Goal: Information Seeking & Learning: Learn about a topic

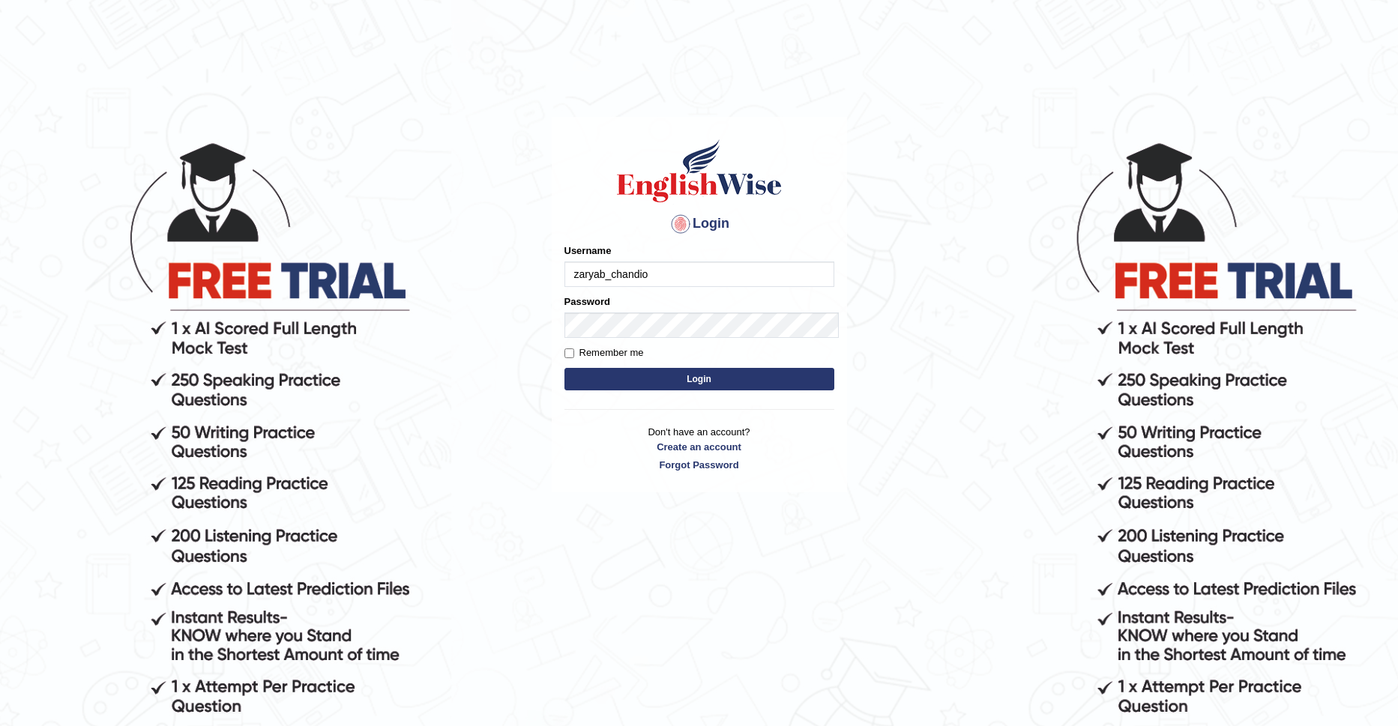
type input "zaryab_chandio"
click at [564, 368] on button "Login" at bounding box center [699, 379] width 270 height 22
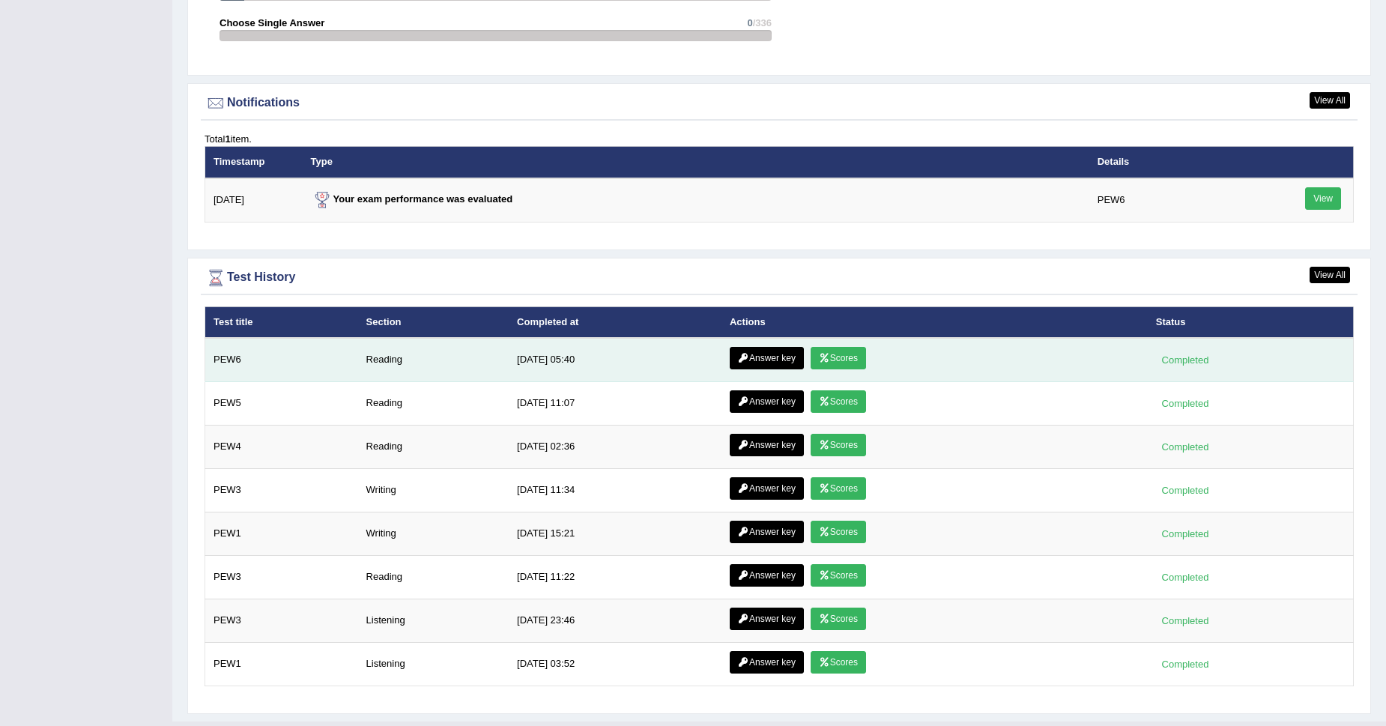
scroll to position [1851, 0]
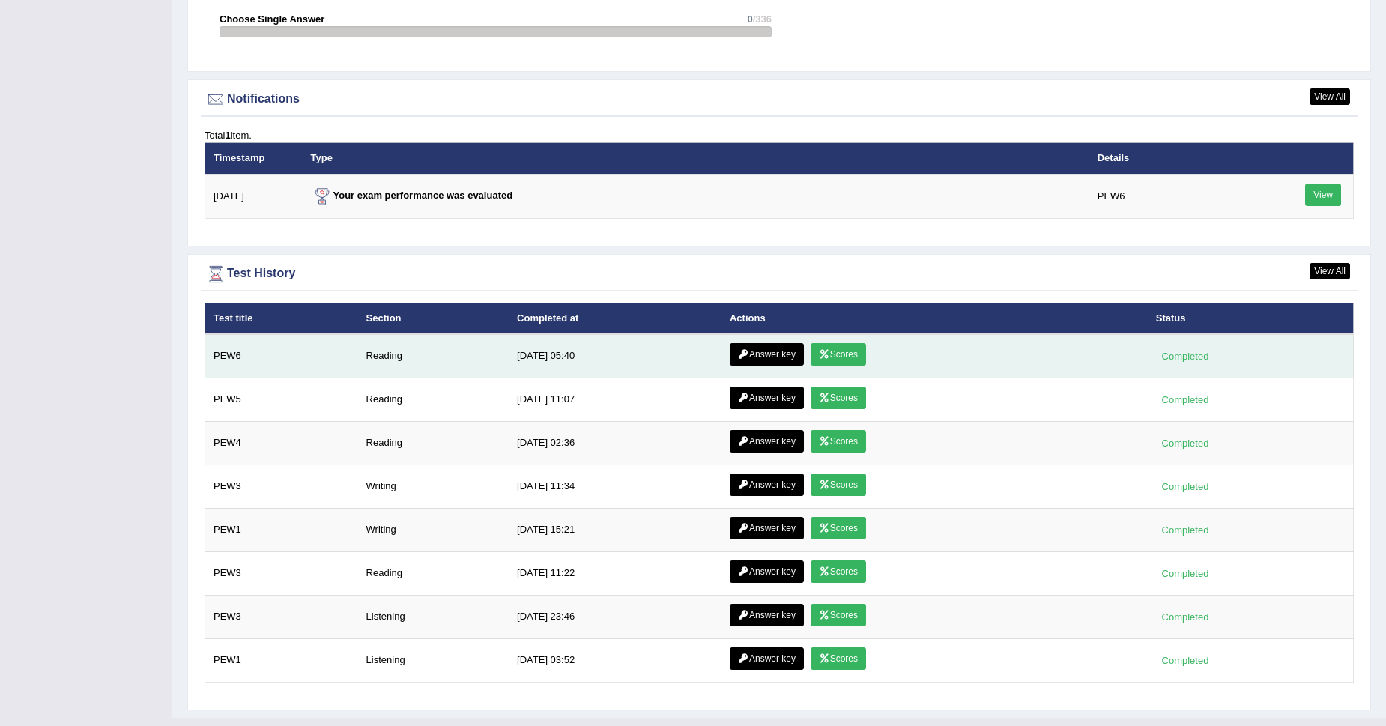
click at [851, 352] on link "Scores" at bounding box center [838, 354] width 55 height 22
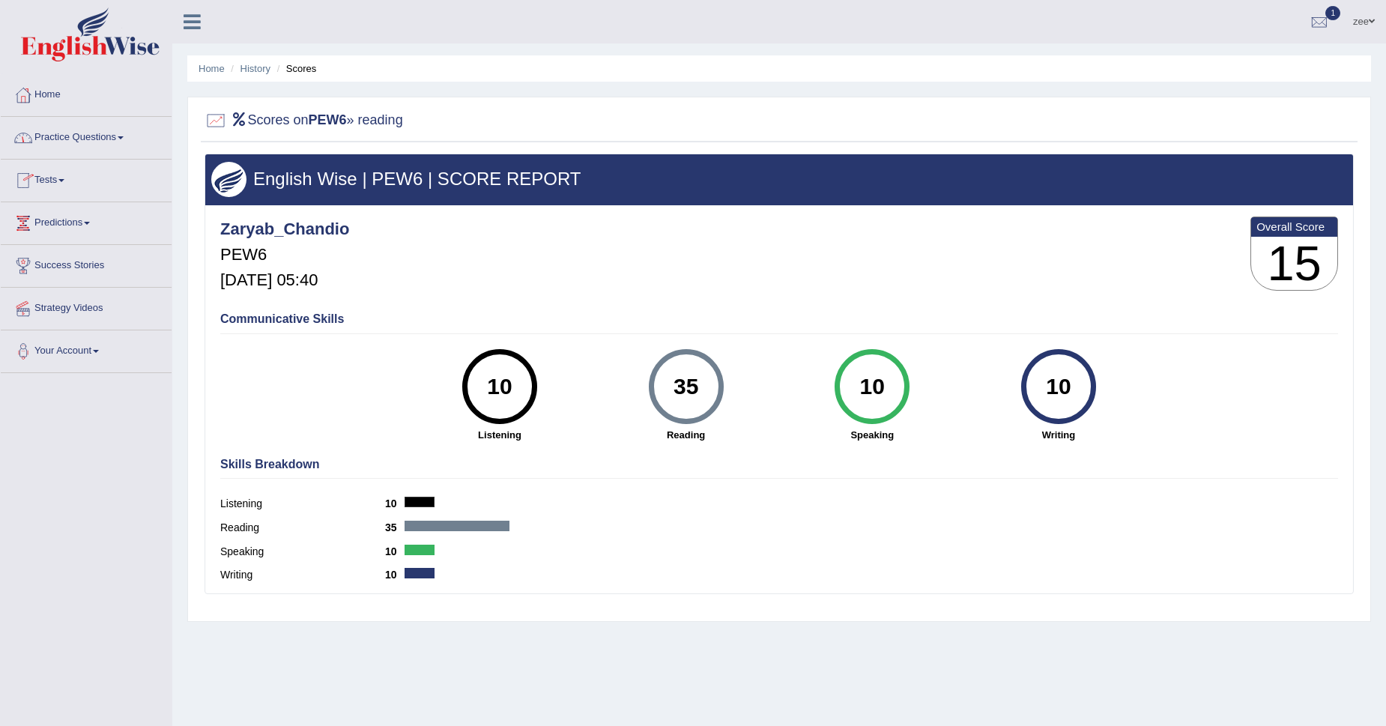
click at [58, 103] on link "Home" at bounding box center [86, 92] width 171 height 37
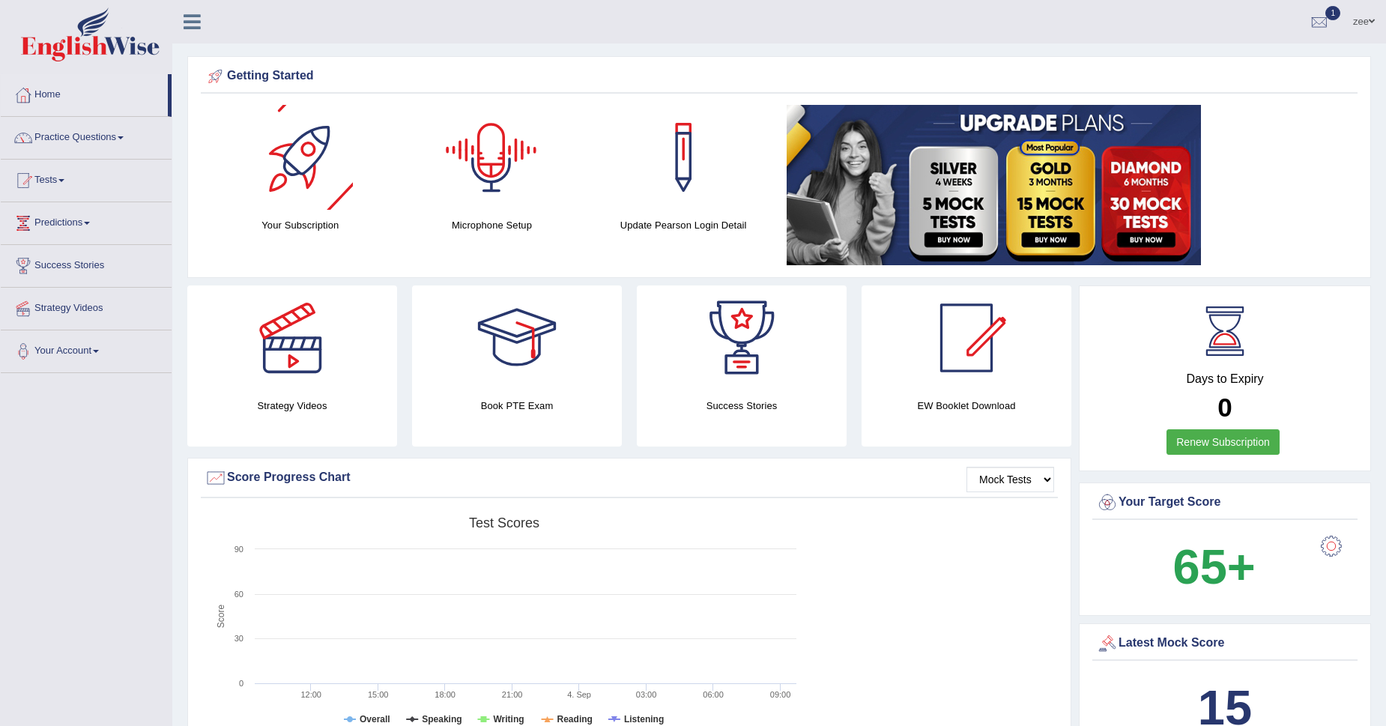
click at [1370, 34] on link "zee" at bounding box center [1364, 19] width 44 height 39
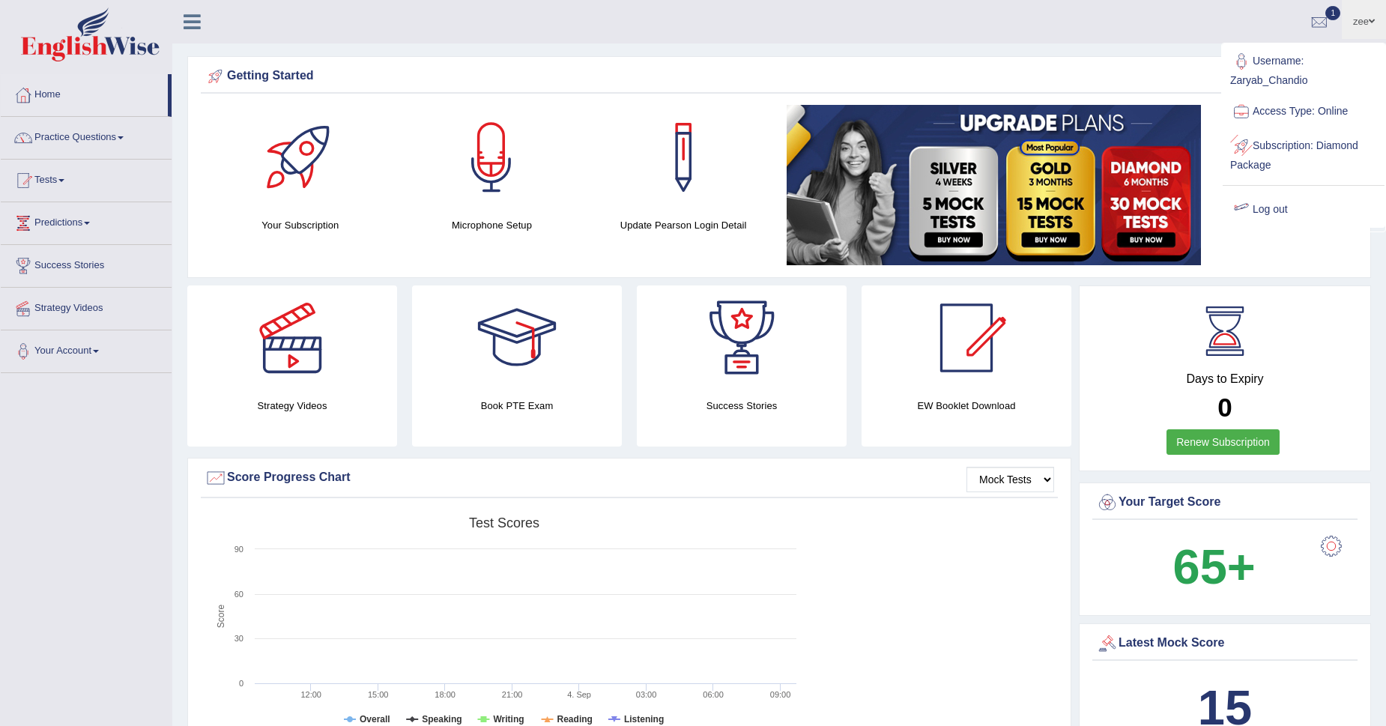
click at [1275, 206] on link "Log out" at bounding box center [1304, 210] width 162 height 34
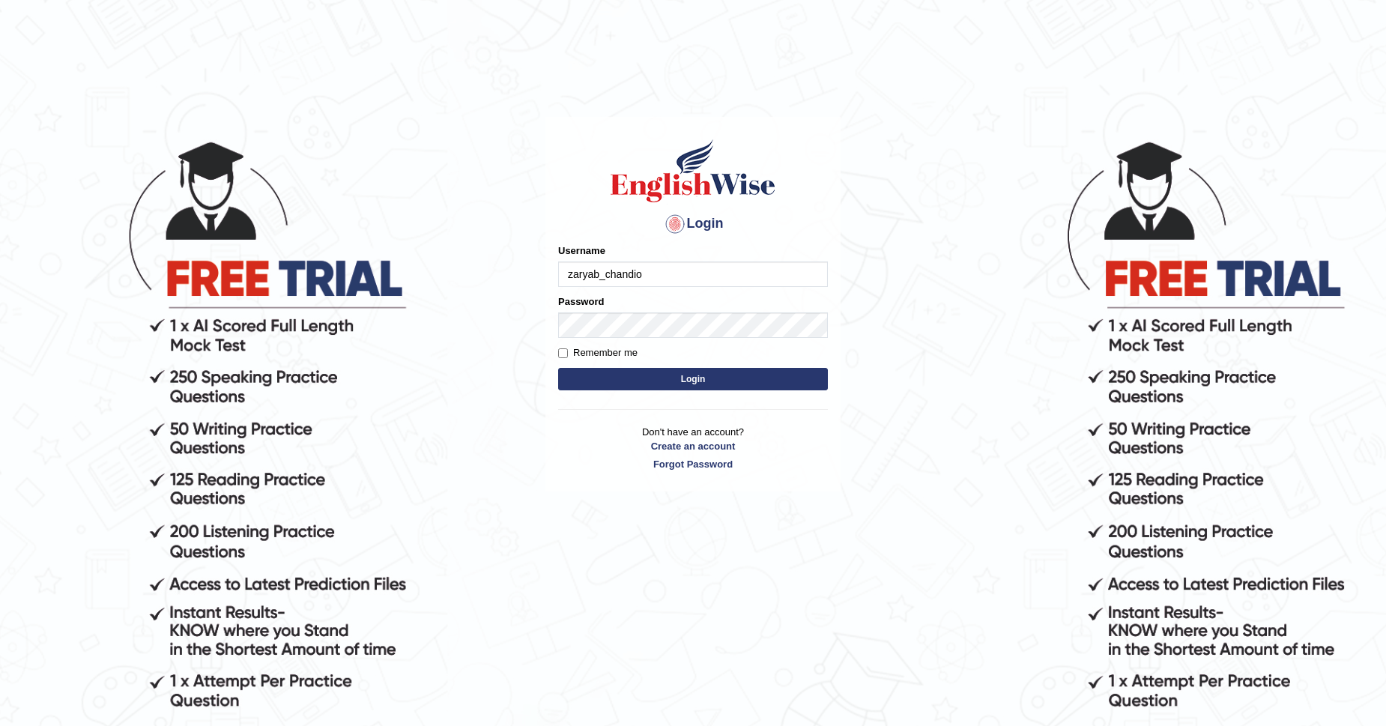
type input "zaryab_chandio"
click at [558, 368] on button "Login" at bounding box center [693, 379] width 270 height 22
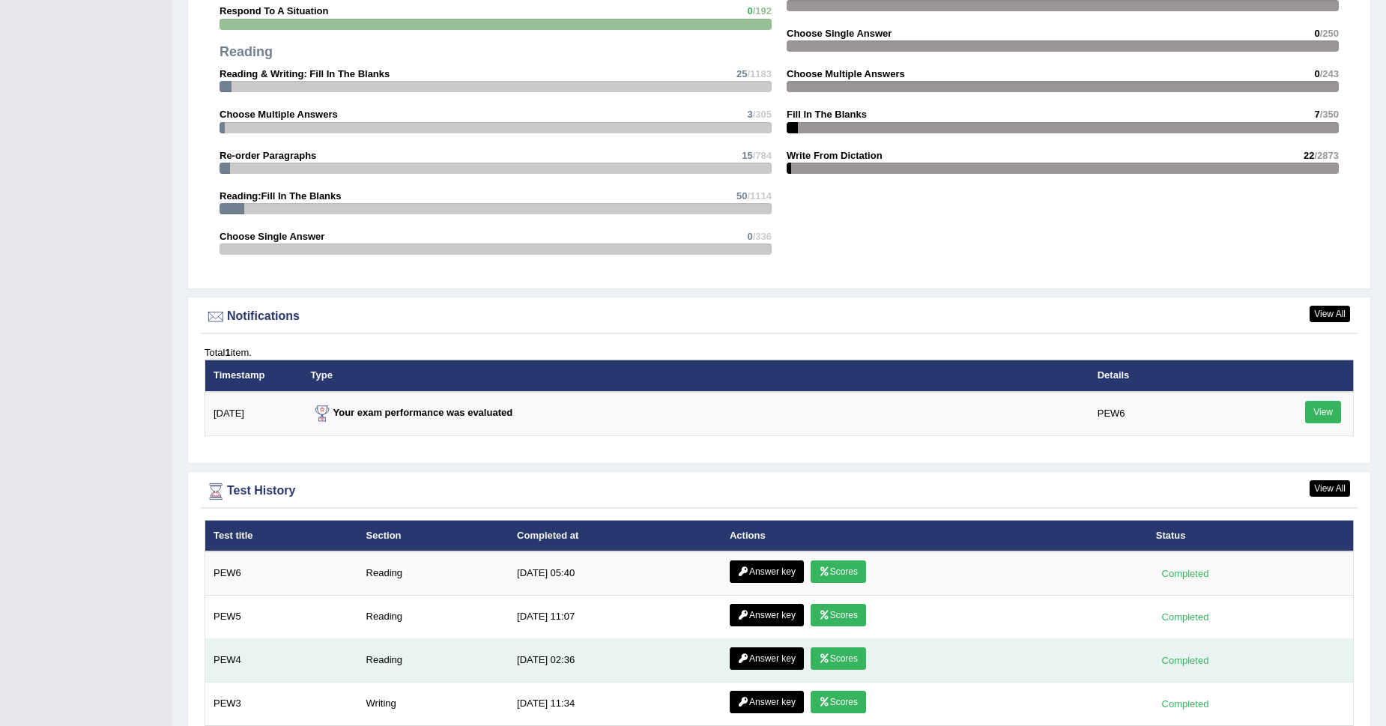
scroll to position [1634, 0]
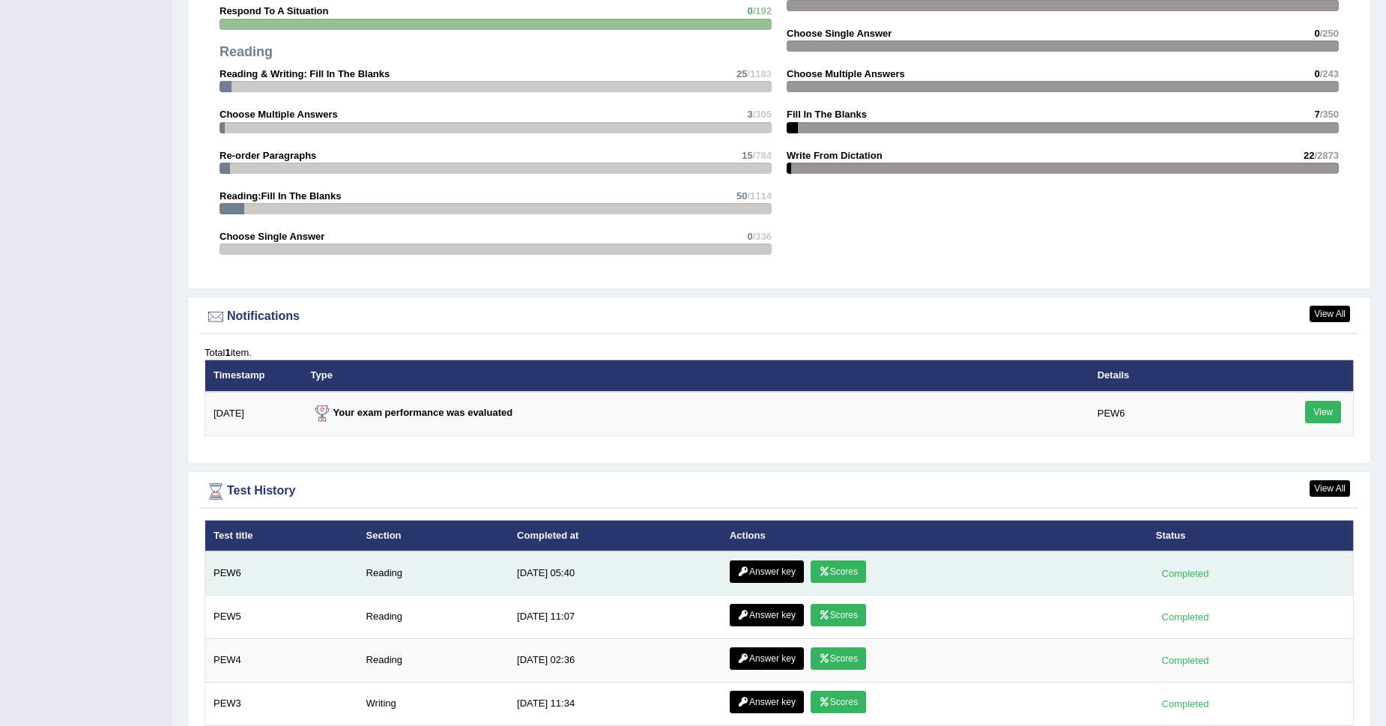
click at [835, 573] on link "Scores" at bounding box center [838, 572] width 55 height 22
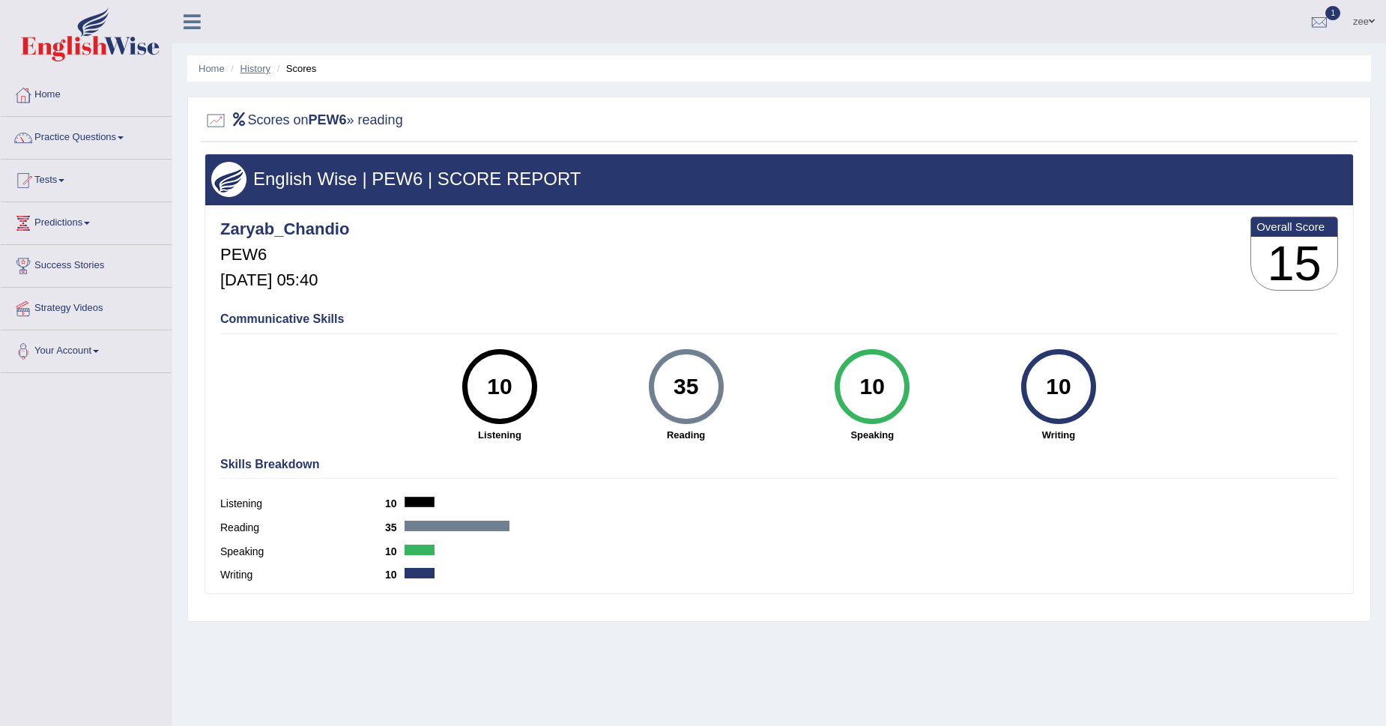
click at [253, 70] on link "History" at bounding box center [256, 68] width 30 height 11
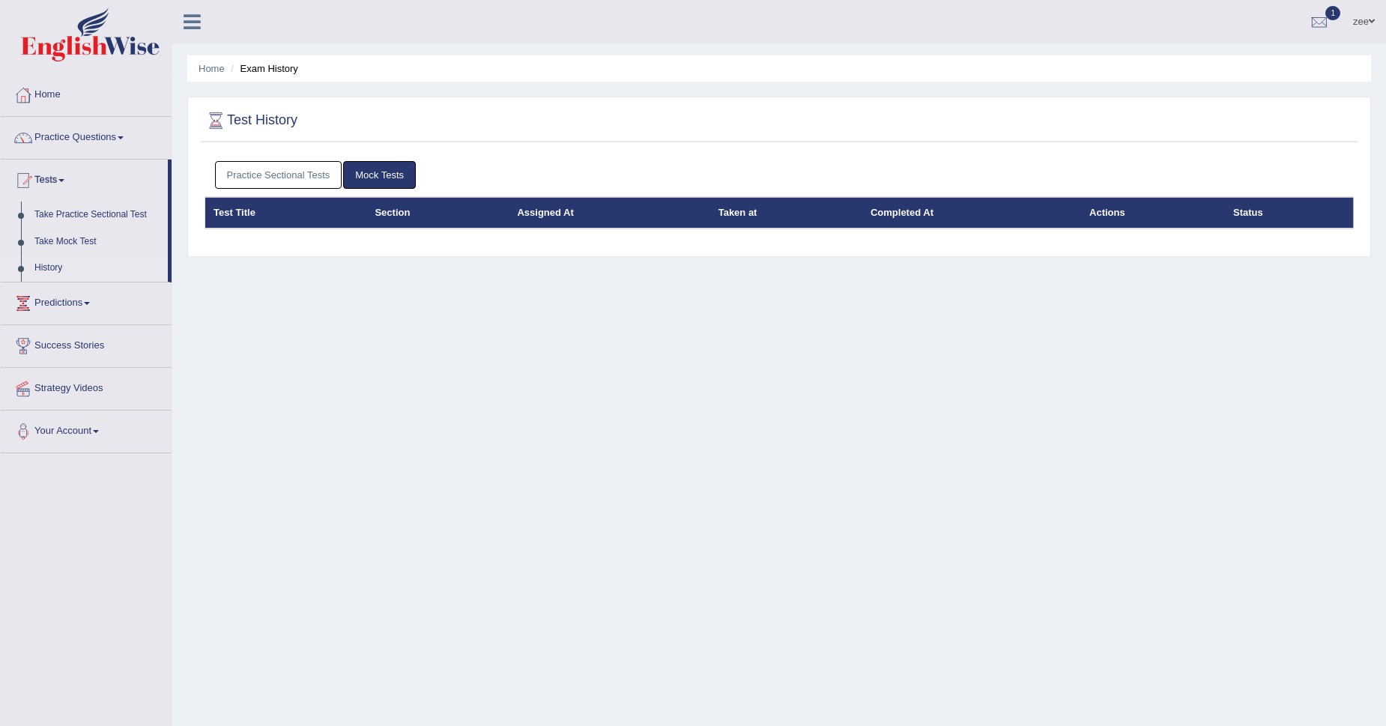
click at [325, 175] on link "Practice Sectional Tests" at bounding box center [278, 175] width 127 height 28
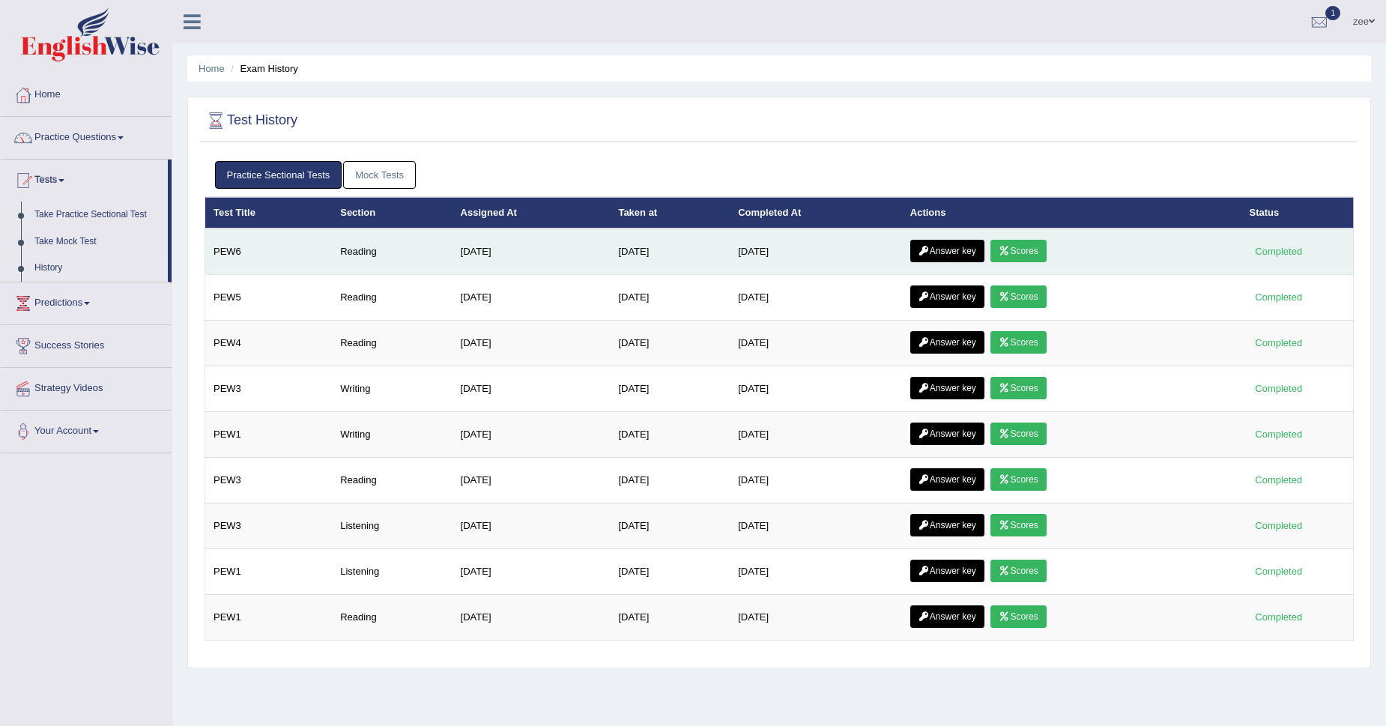
click at [974, 251] on link "Answer key" at bounding box center [948, 251] width 74 height 22
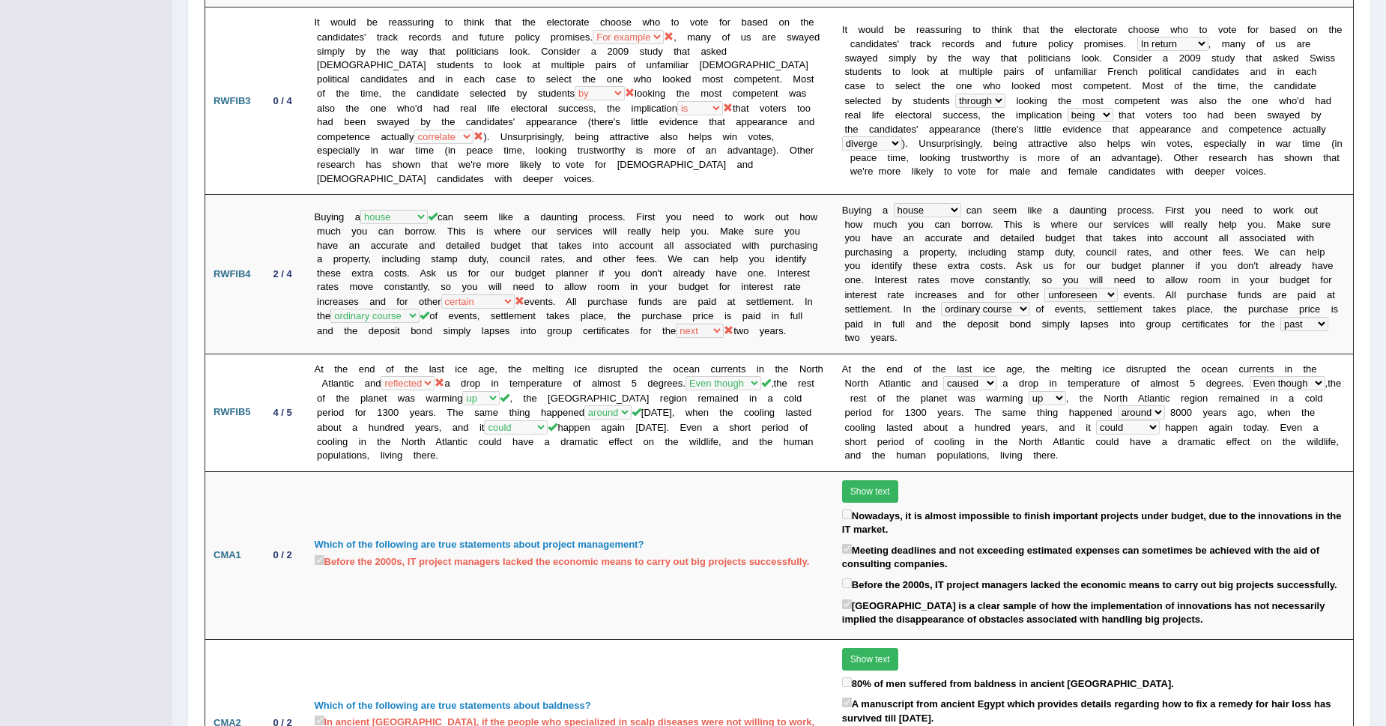
scroll to position [654, 0]
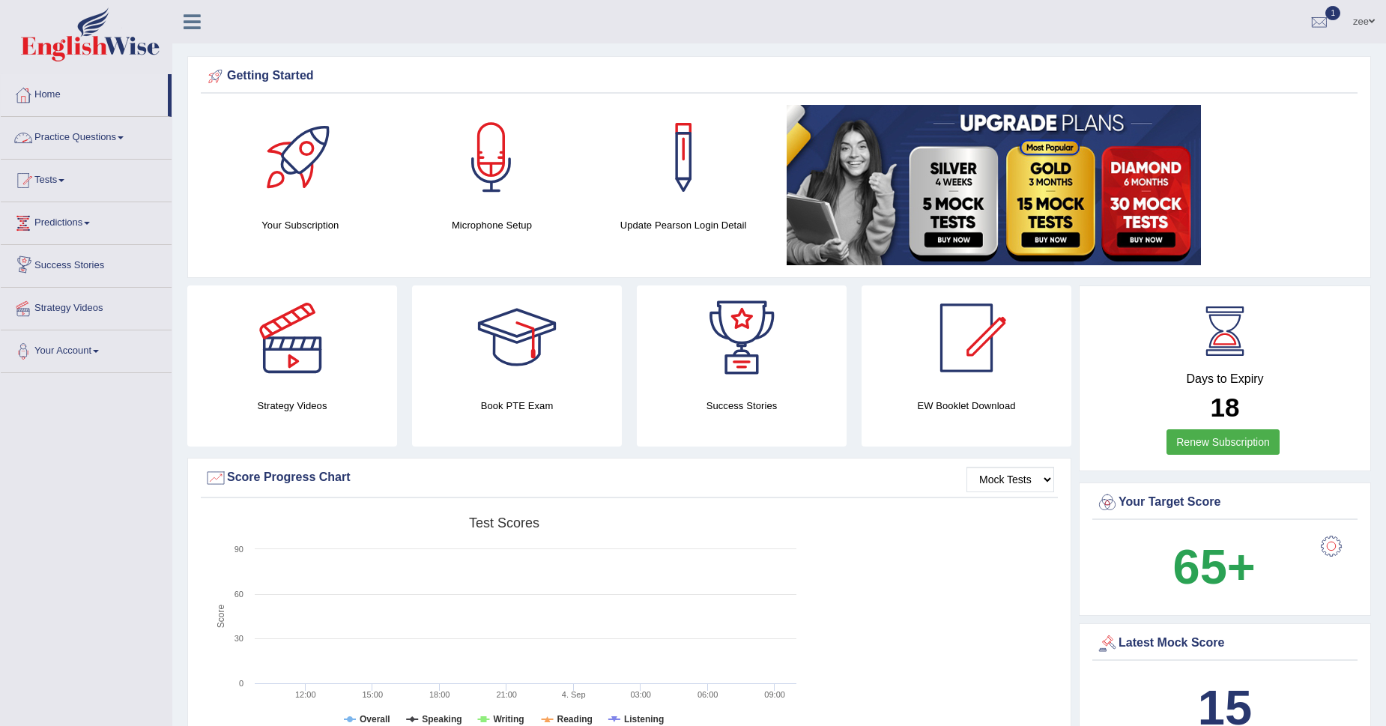
click at [90, 128] on link "Practice Questions" at bounding box center [86, 135] width 171 height 37
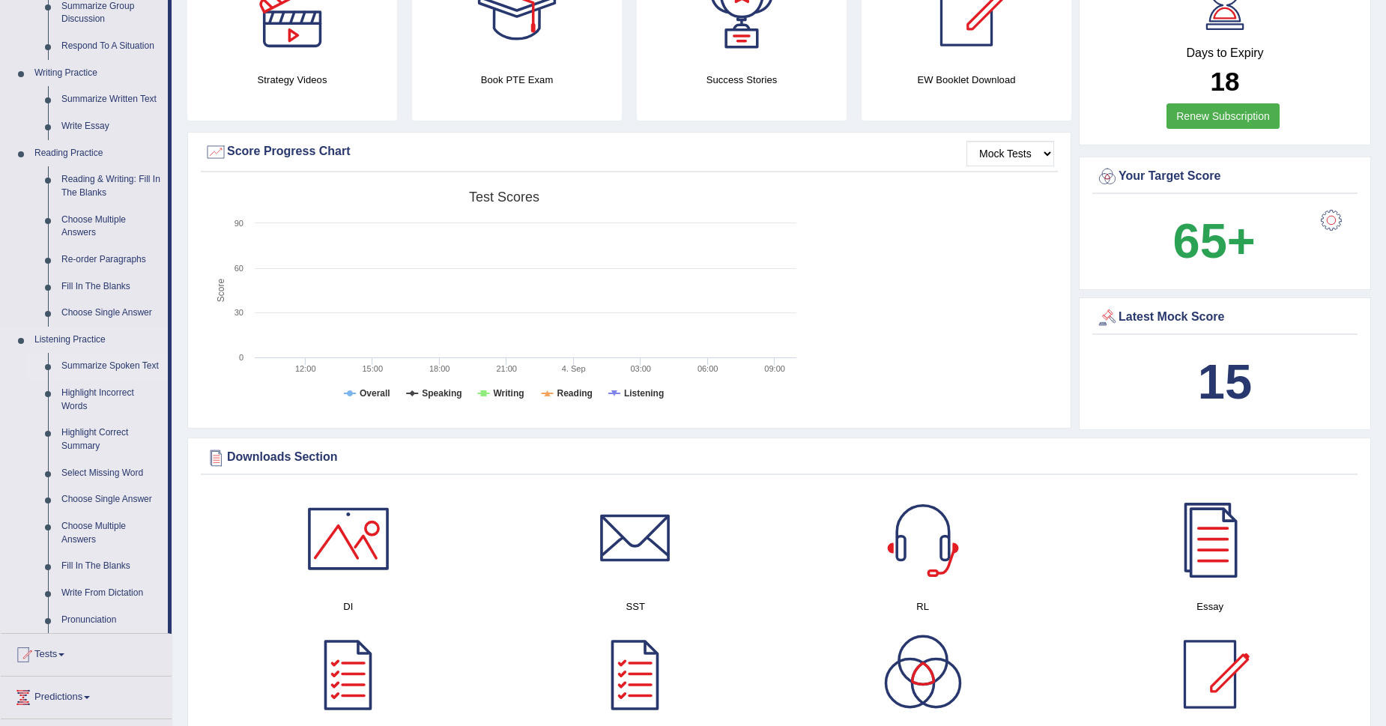
scroll to position [327, 0]
click at [103, 172] on link "Reading & Writing: Fill In The Blanks" at bounding box center [111, 186] width 113 height 40
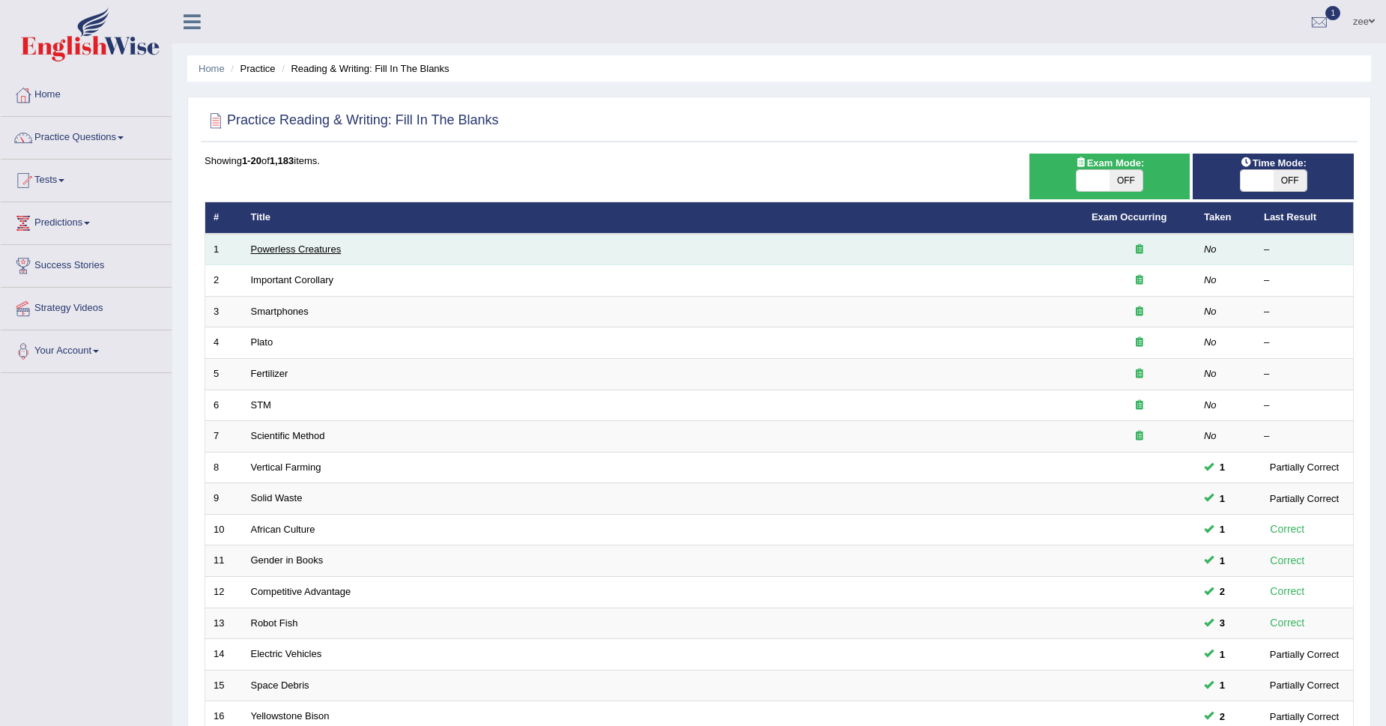
click at [267, 247] on link "Powerless Creatures" at bounding box center [296, 249] width 91 height 11
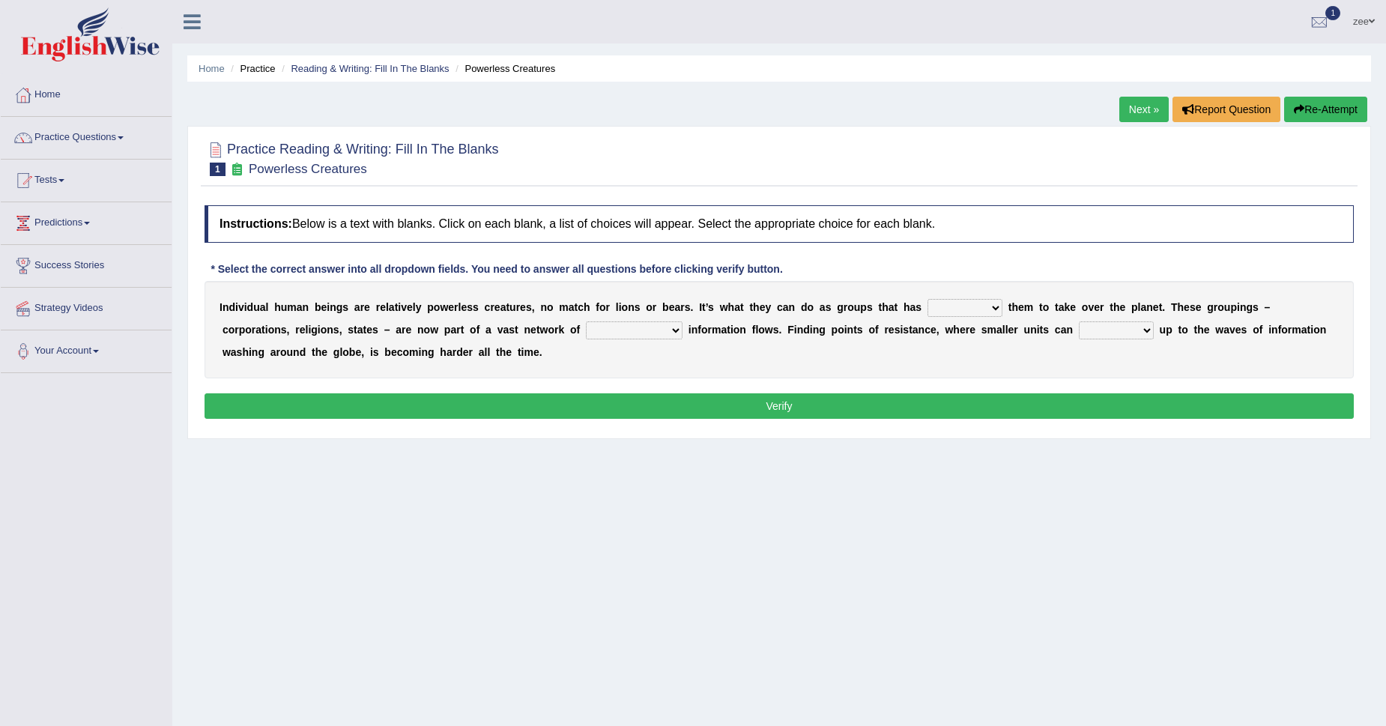
click at [971, 306] on select "enabled contended embodied conjured" at bounding box center [965, 308] width 75 height 18
click at [985, 314] on select "enabled contended embodied conjured" at bounding box center [965, 308] width 75 height 18
select select "enabled"
click at [928, 299] on select "enabled contended embodied conjured" at bounding box center [965, 308] width 75 height 18
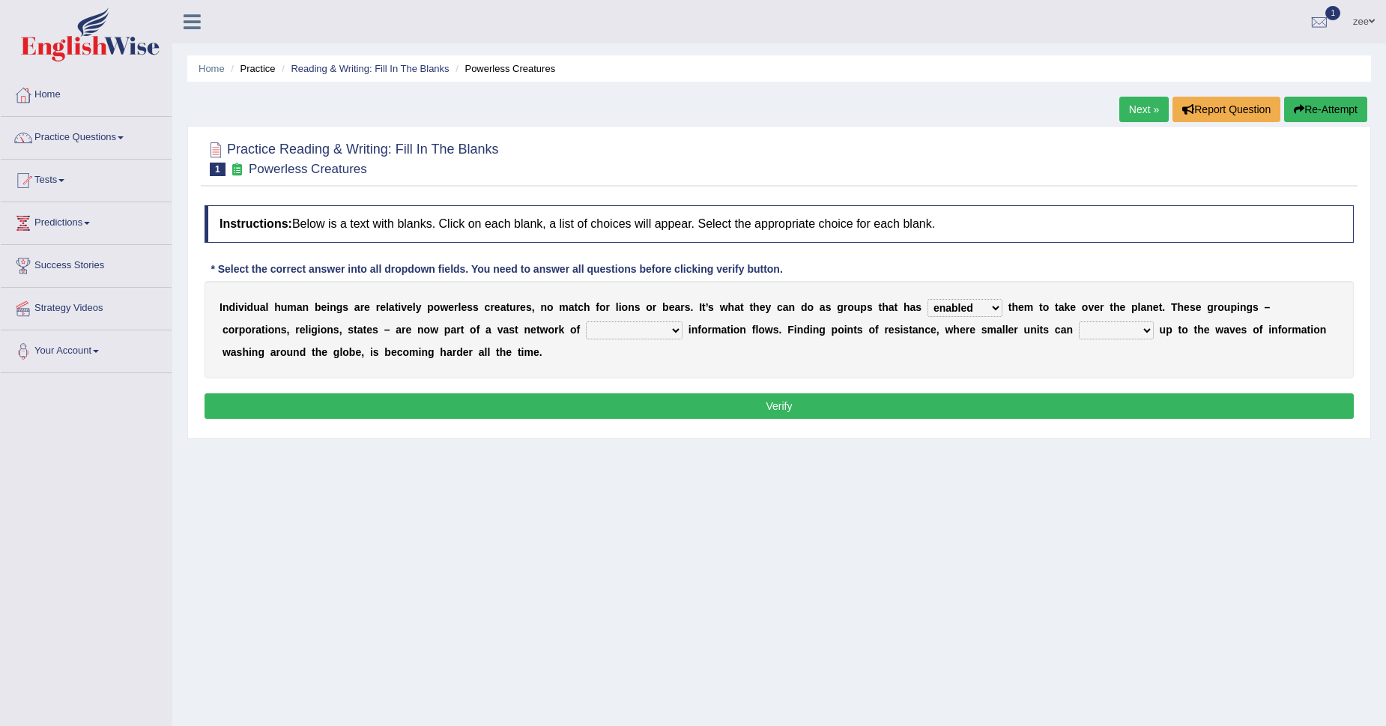
click at [993, 313] on select "enabled contended embodied conjured" at bounding box center [965, 308] width 75 height 18
click at [683, 328] on b at bounding box center [686, 330] width 6 height 12
click at [669, 328] on select "interconnected overlapping fastened exploited" at bounding box center [634, 331] width 97 height 18
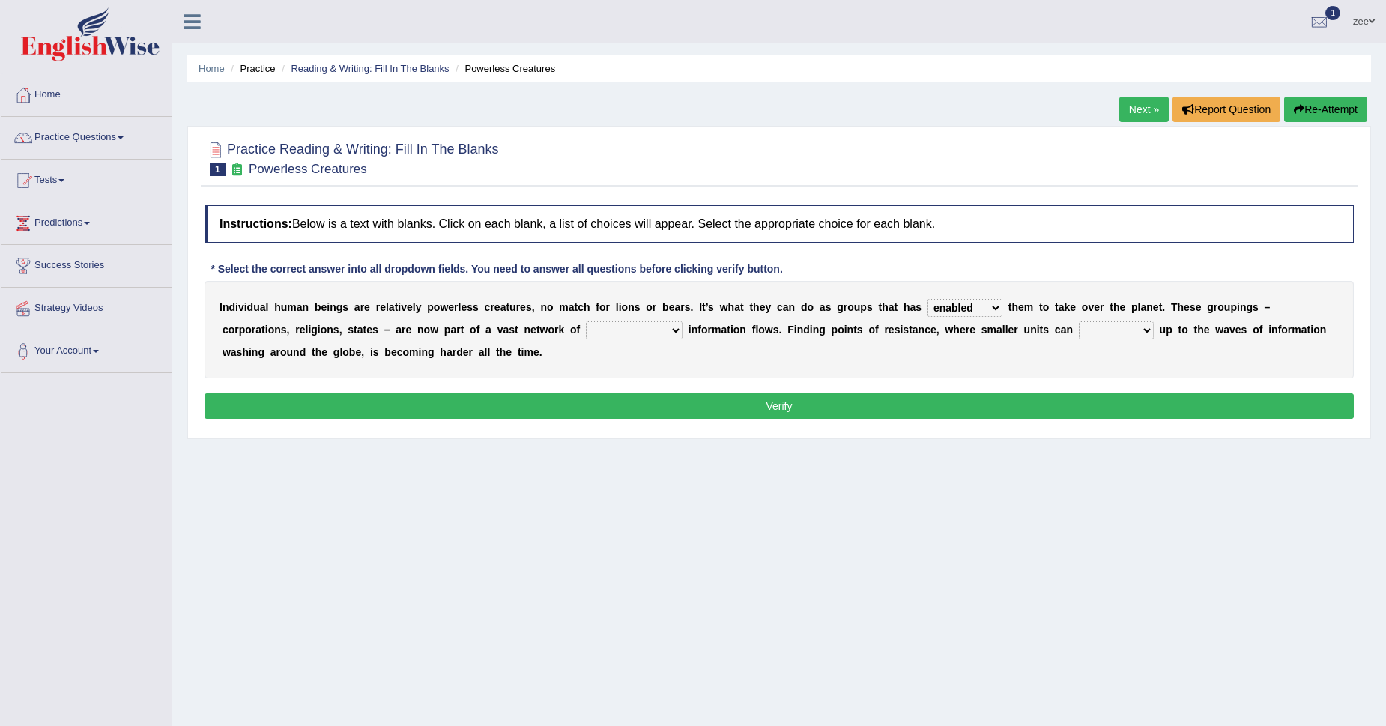
select select "interconnected"
click at [586, 322] on select "interconnected overlapping fastened exploited" at bounding box center [634, 331] width 97 height 18
click at [1128, 333] on select "stand raise hail pump" at bounding box center [1116, 331] width 75 height 18
select select "raise"
click at [1079, 322] on select "stand raise hail pump" at bounding box center [1116, 331] width 75 height 18
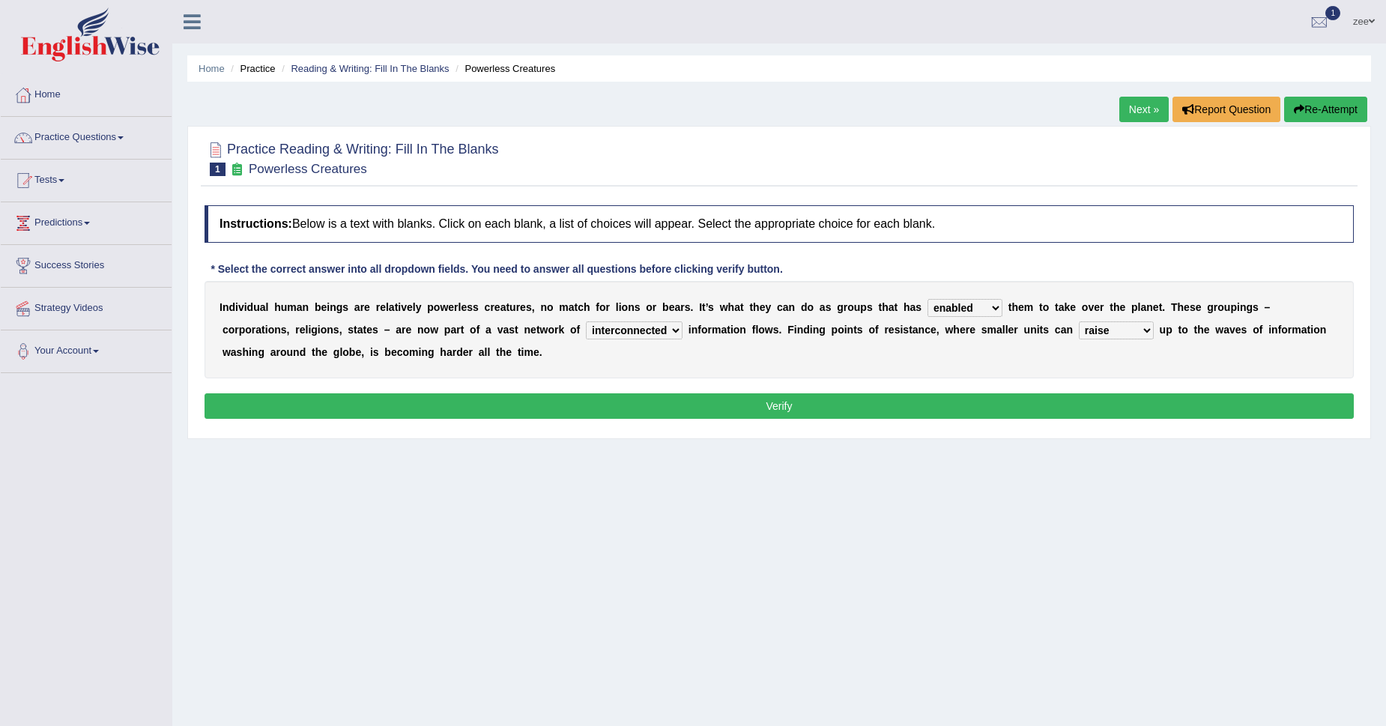
click at [1087, 406] on button "Verify" at bounding box center [780, 405] width 1150 height 25
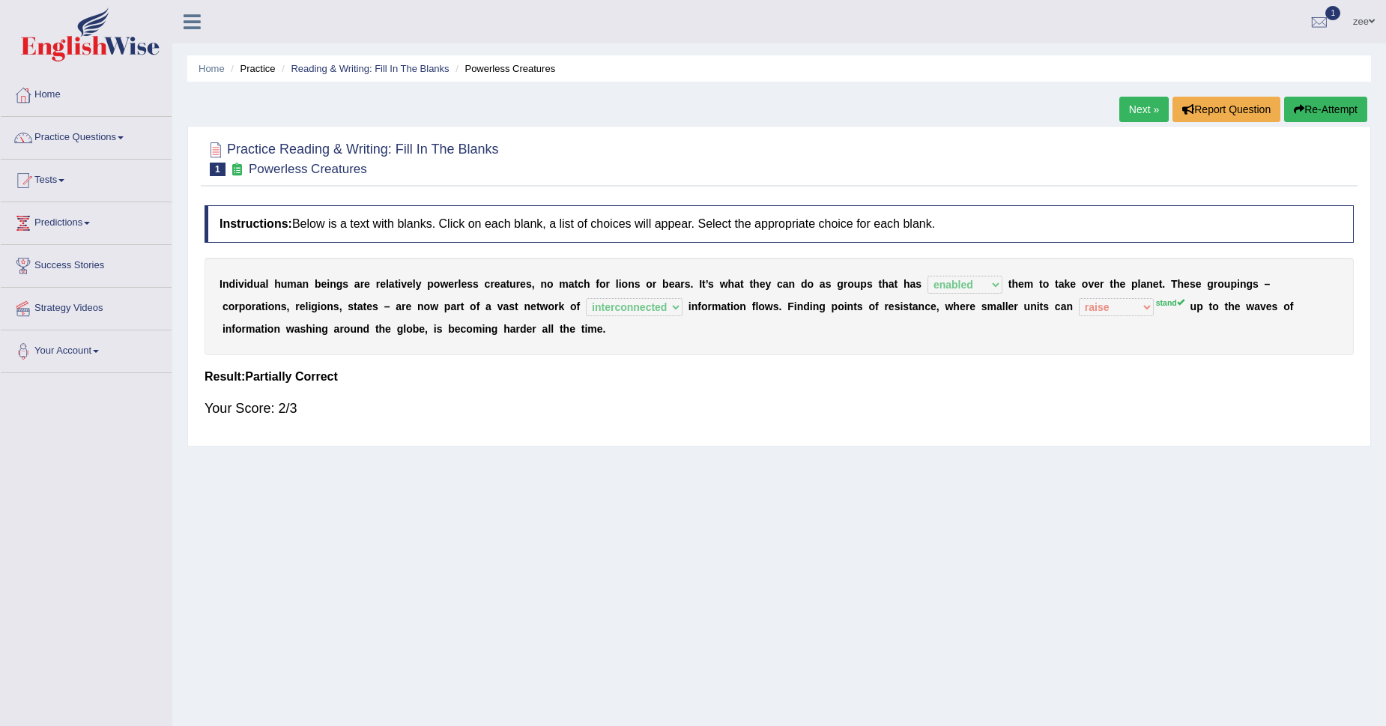
click at [1358, 114] on button "Re-Attempt" at bounding box center [1326, 109] width 83 height 25
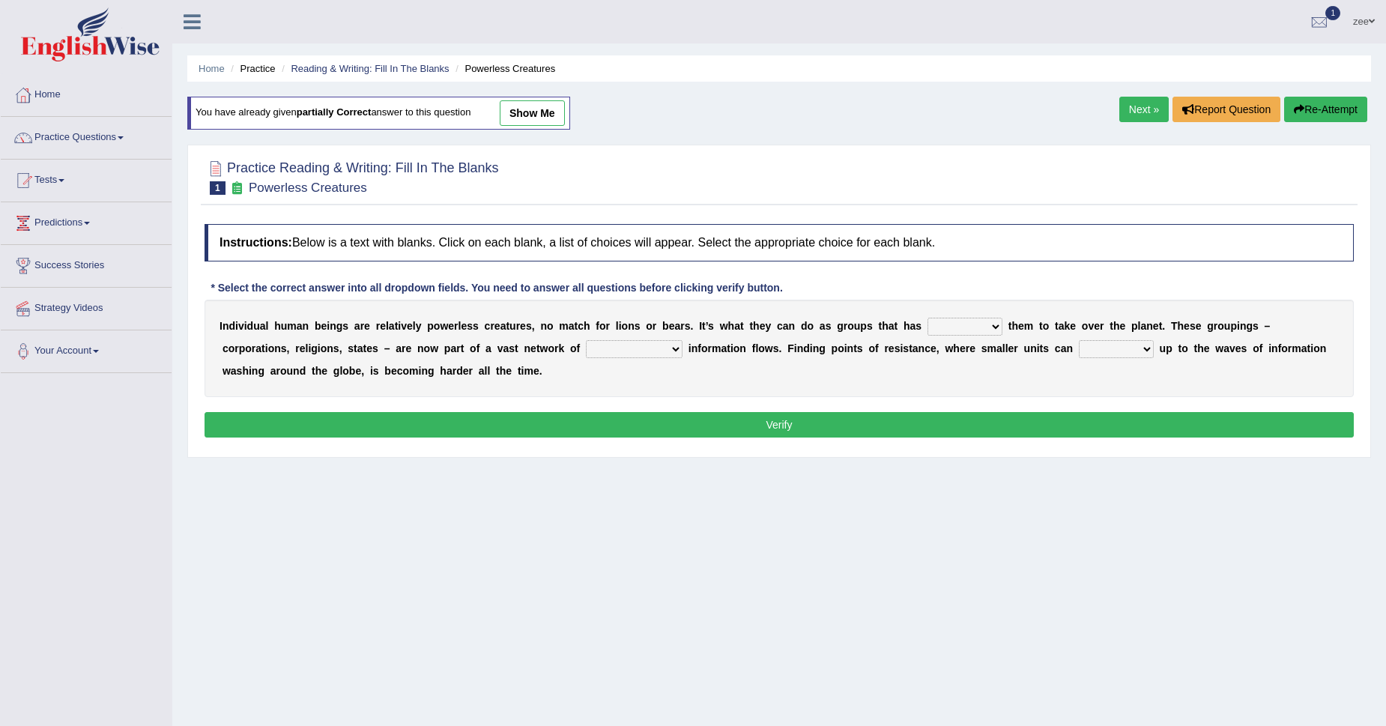
click at [1122, 353] on select "stand raise hail pump" at bounding box center [1116, 349] width 75 height 18
select select "stand"
click at [1079, 340] on select "stand raise hail pump" at bounding box center [1116, 349] width 75 height 18
click at [980, 327] on select "enabled contended embodied conjured" at bounding box center [965, 327] width 75 height 18
select select "enabled"
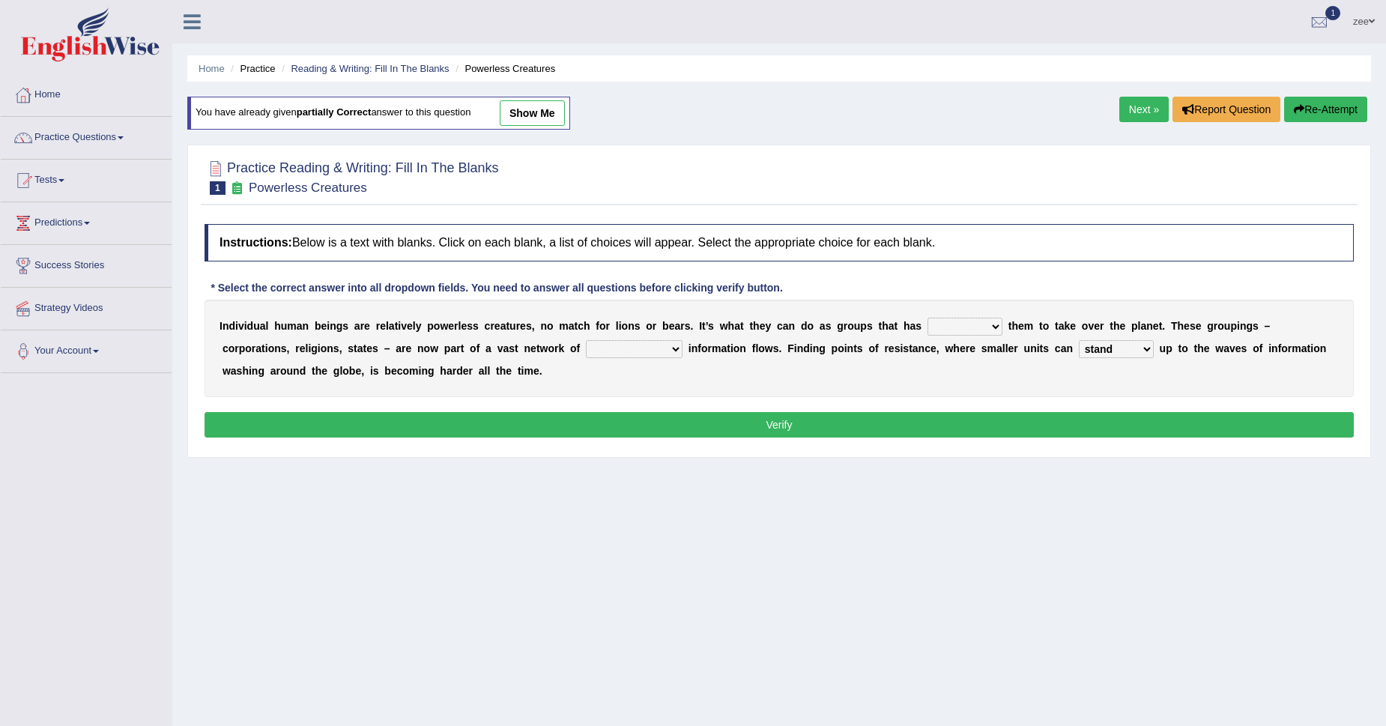
click at [928, 318] on select "enabled contended embodied conjured" at bounding box center [965, 327] width 75 height 18
click at [617, 357] on select "interconnected overlapping fastened exploited" at bounding box center [634, 349] width 97 height 18
select select "interconnected"
click at [586, 340] on select "interconnected overlapping fastened exploited" at bounding box center [634, 349] width 97 height 18
click at [757, 445] on div "Instructions: Below is a text with blanks. Click on each blank, a list of choic…" at bounding box center [779, 333] width 1157 height 233
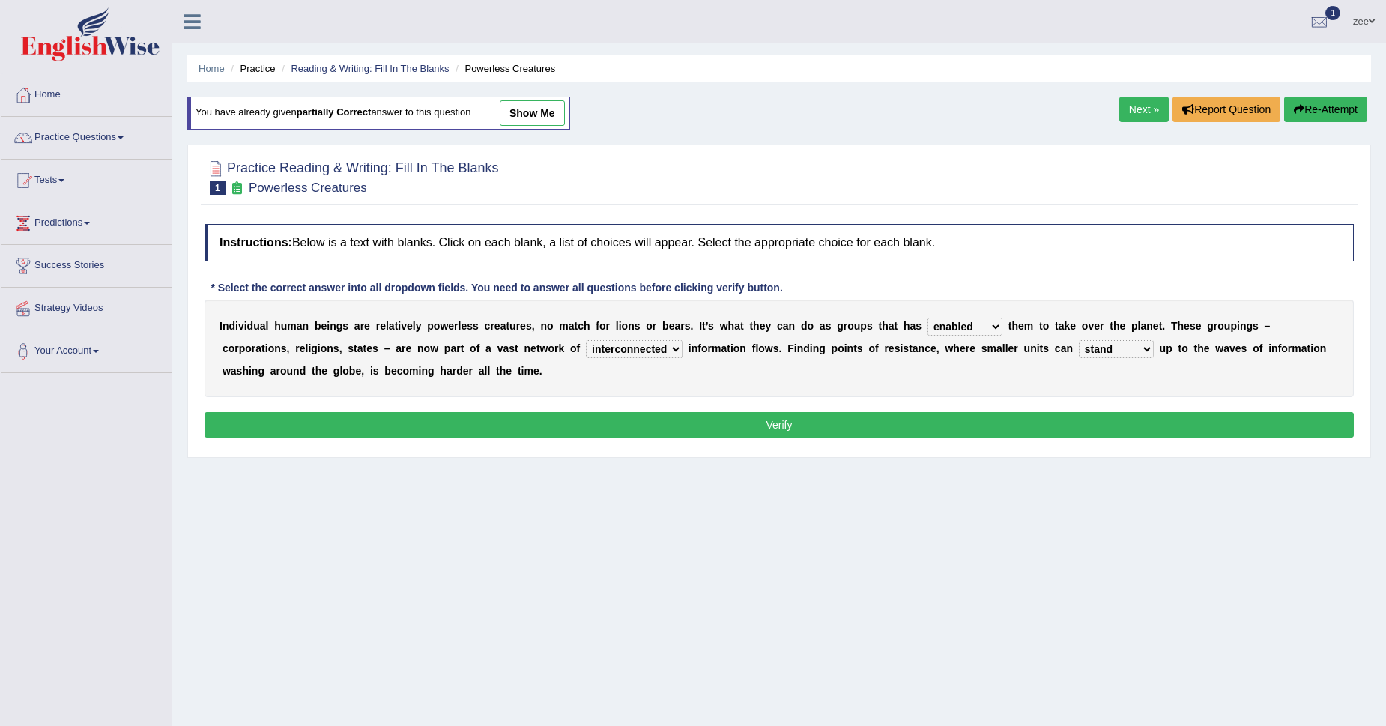
click at [800, 435] on button "Verify" at bounding box center [780, 424] width 1150 height 25
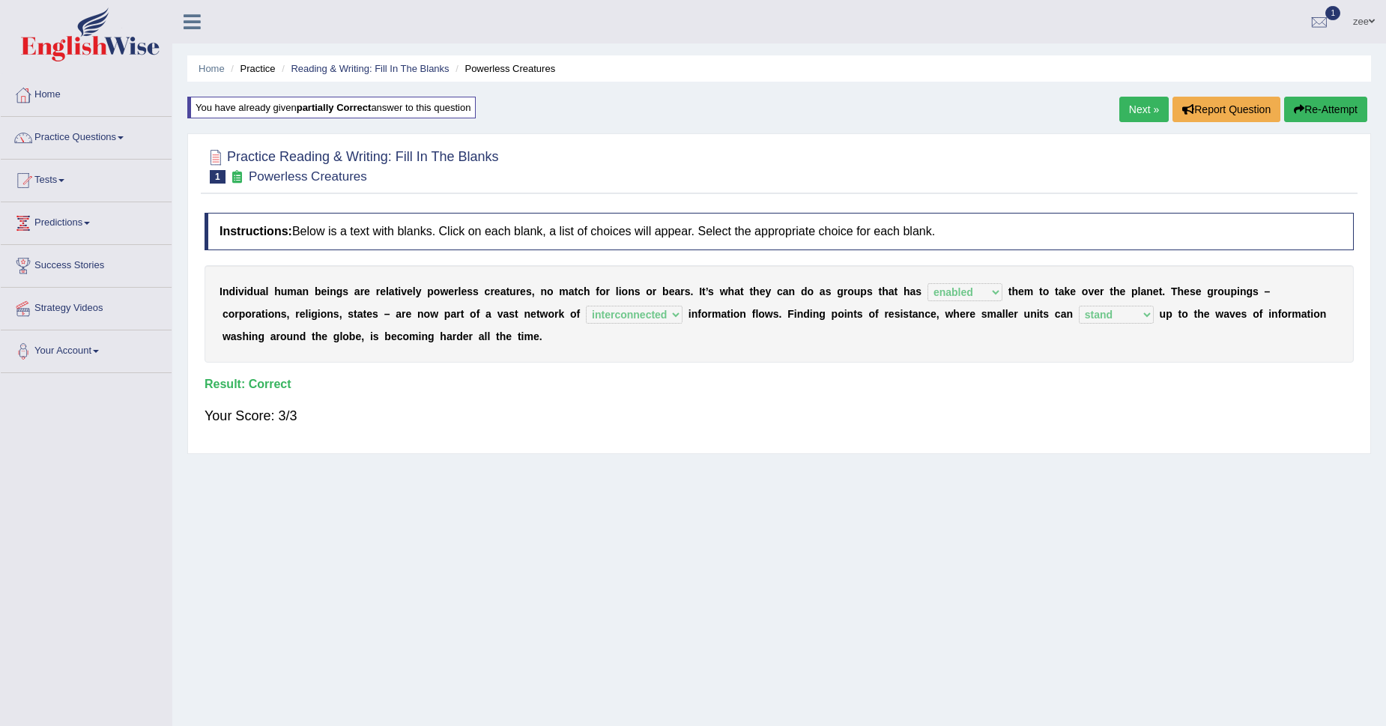
click at [1129, 118] on link "Next »" at bounding box center [1144, 109] width 49 height 25
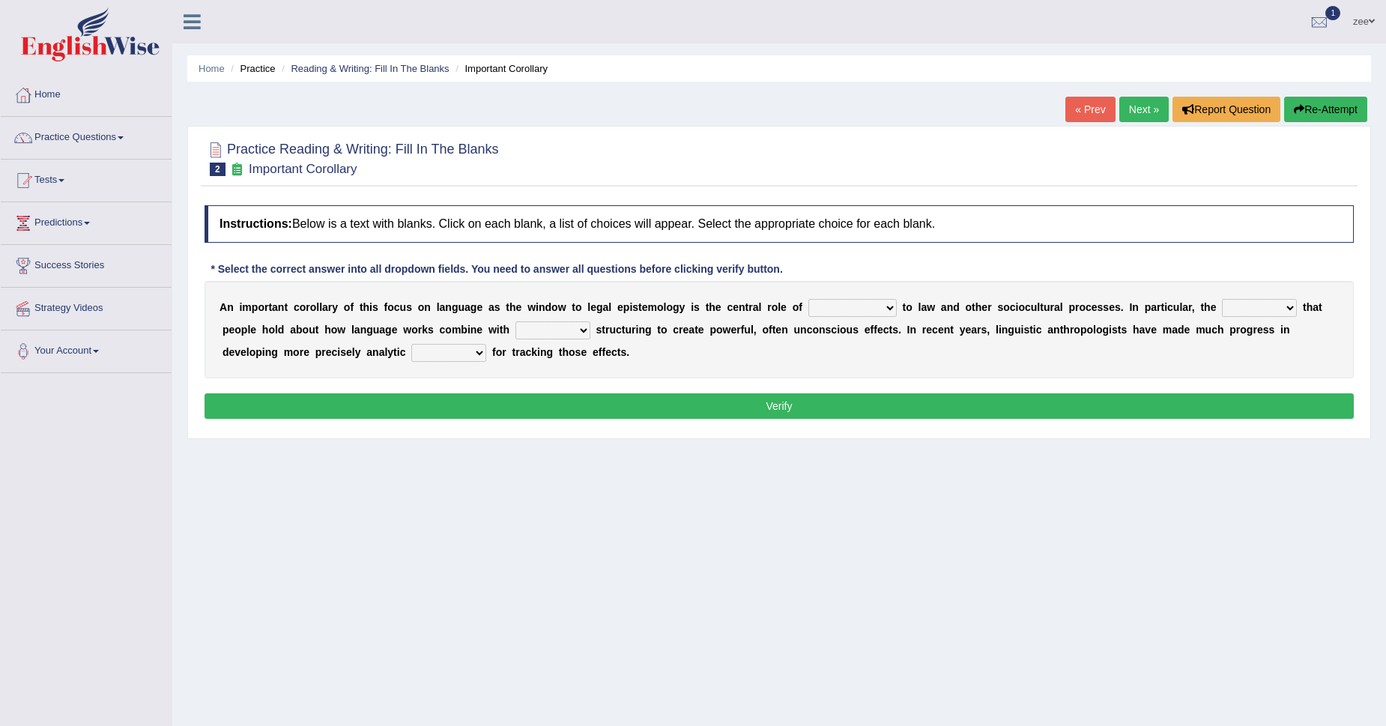
click at [846, 305] on select "discourse epoch dialect acquaintance" at bounding box center [853, 308] width 88 height 18
select select "acquaintance"
click at [809, 299] on select "discourse epoch dialect acquaintance" at bounding box center [853, 308] width 88 height 18
click at [1262, 304] on select "deviation besmirch consent ideas" at bounding box center [1259, 308] width 75 height 18
select select "ideas"
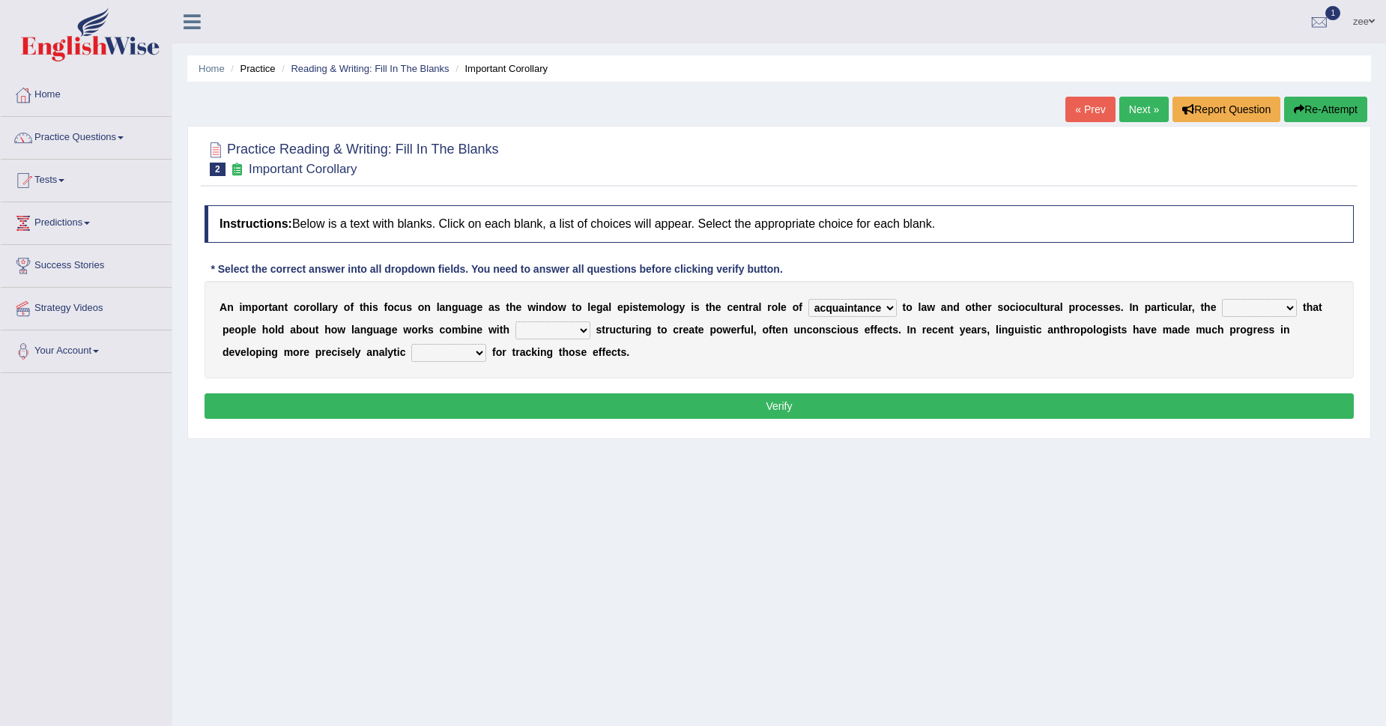
click at [1222, 299] on select "deviation besmirch consent ideas" at bounding box center [1259, 308] width 75 height 18
click at [556, 333] on select "mandatory linguistic legitimate customary" at bounding box center [553, 331] width 75 height 18
select select "linguistic"
click at [516, 322] on select "mandatory linguistic legitimate customary" at bounding box center [553, 331] width 75 height 18
click at [455, 345] on select "tools appetite albums stroke" at bounding box center [448, 353] width 75 height 18
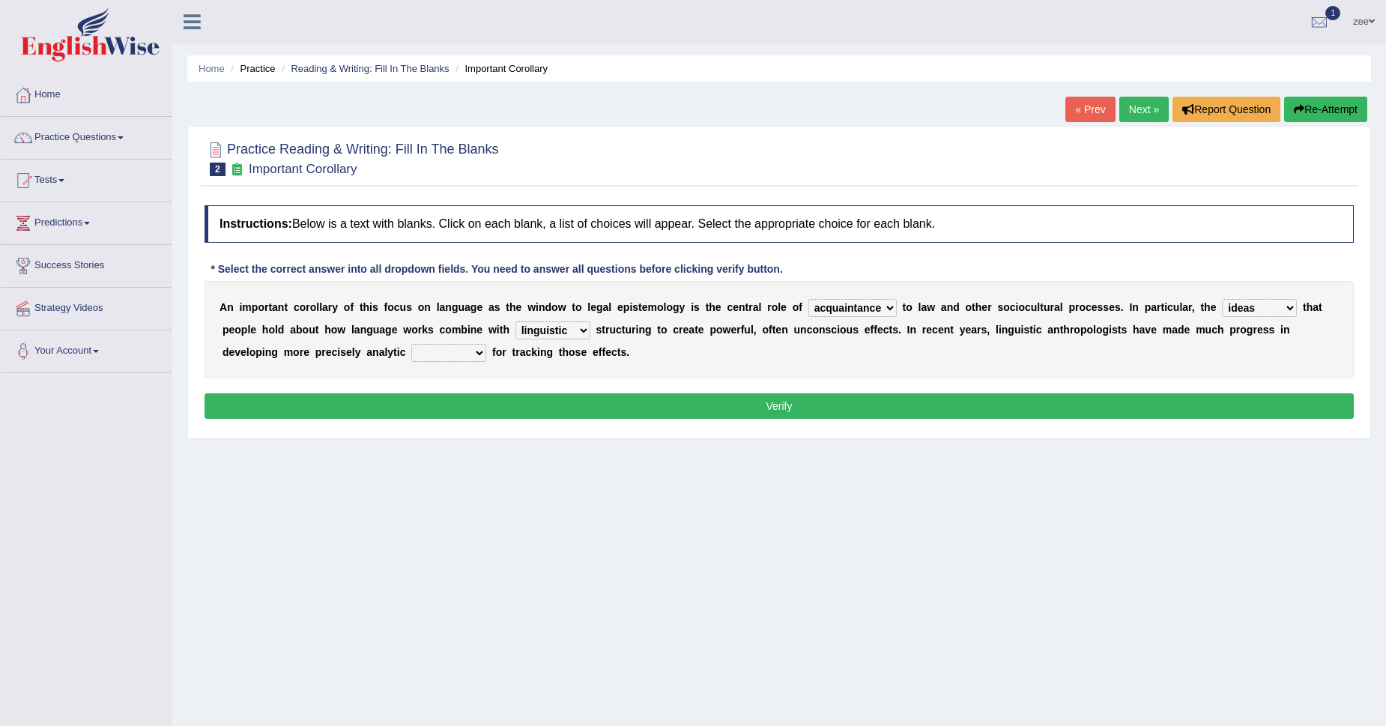
select select "tools"
click at [411, 344] on select "tools appetite albums stroke" at bounding box center [448, 353] width 75 height 18
click at [465, 410] on button "Verify" at bounding box center [780, 405] width 1150 height 25
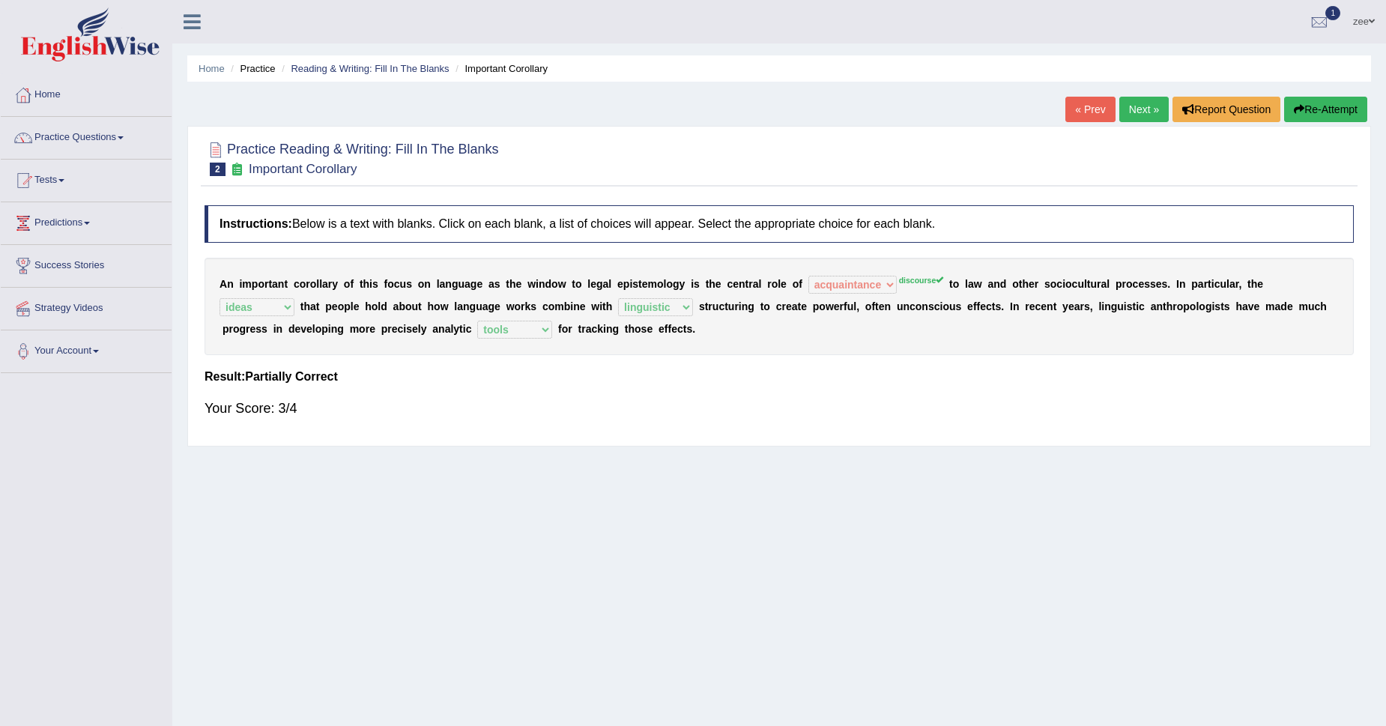
click at [1340, 121] on button "Re-Attempt" at bounding box center [1326, 109] width 83 height 25
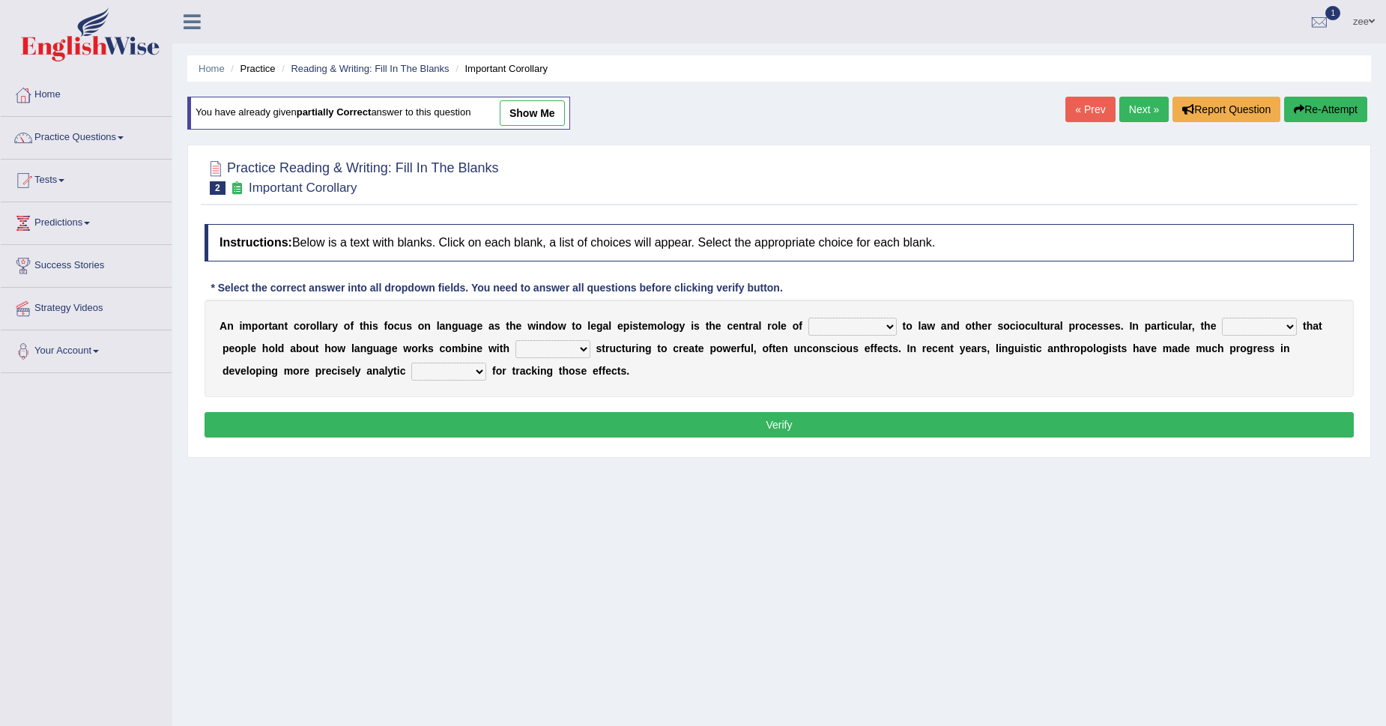
drag, startPoint x: 0, startPoint y: 0, endPoint x: 838, endPoint y: 330, distance: 900.4
click at [838, 330] on select "discourse epoch dialect acquaintance" at bounding box center [853, 327] width 88 height 18
select select "discourse"
click at [809, 318] on select "discourse epoch dialect acquaintance" at bounding box center [853, 327] width 88 height 18
click at [1268, 335] on select "deviation besmirch consent ideas" at bounding box center [1259, 327] width 75 height 18
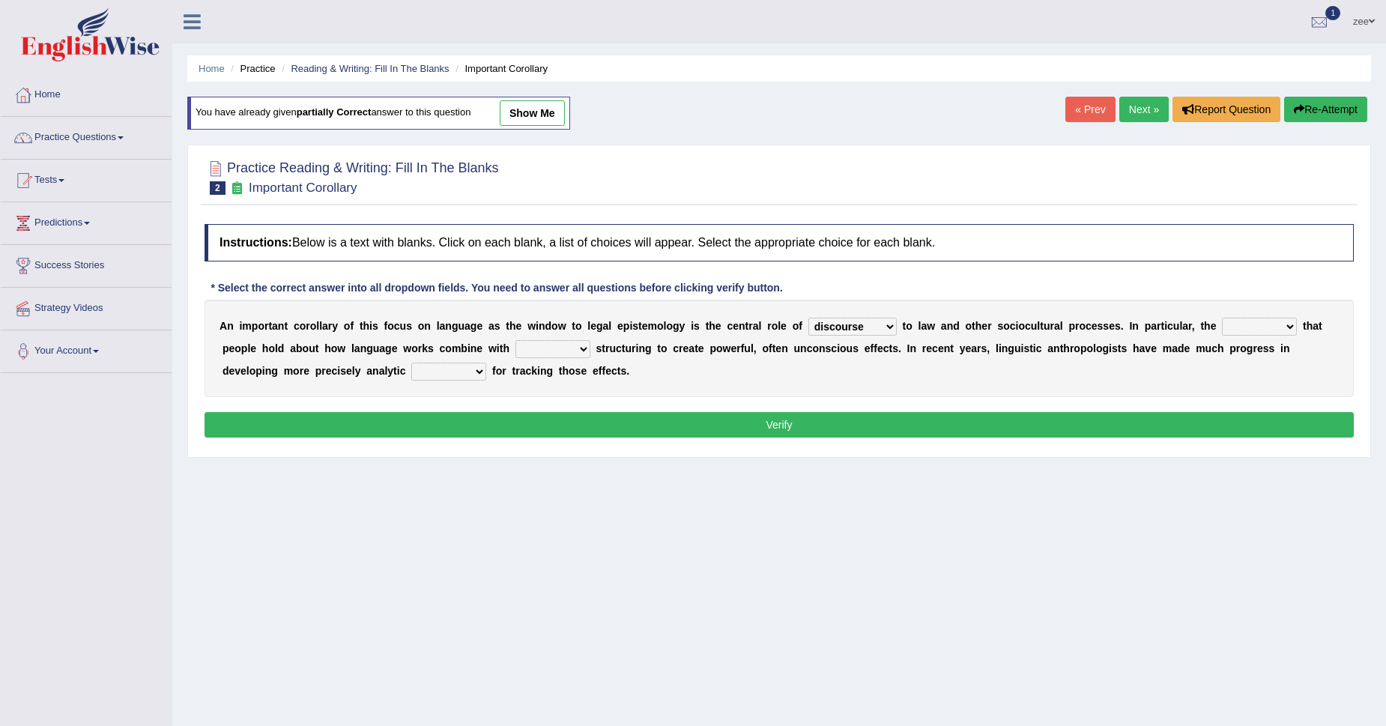
select select "ideas"
click at [1222, 318] on select "deviation besmirch consent ideas" at bounding box center [1259, 327] width 75 height 18
click at [559, 348] on select "mandatory linguistic legitimate customary" at bounding box center [553, 349] width 75 height 18
select select "linguistic"
click at [516, 340] on select "mandatory linguistic legitimate customary" at bounding box center [553, 349] width 75 height 18
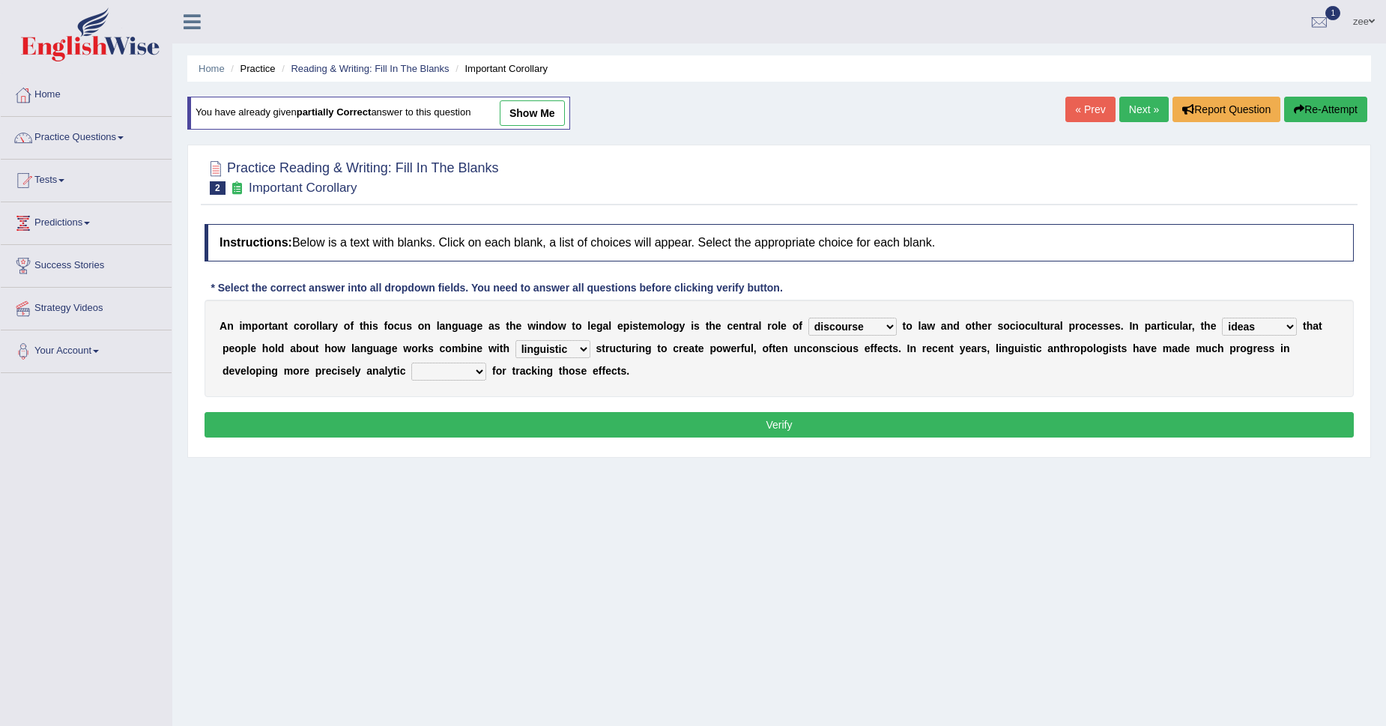
click at [459, 358] on div "A n i m p o r t a n t c o r o l l a r y o f t h i s f o c u s o n l a n g u a g…" at bounding box center [780, 348] width 1150 height 97
click at [441, 384] on div "A n i m p o r t a n t c o r o l l a r y o f t h i s f o c u s o n l a n g u a g…" at bounding box center [780, 348] width 1150 height 97
click at [451, 379] on select "tools appetite albums stroke" at bounding box center [448, 372] width 75 height 18
select select "tools"
click at [411, 363] on select "tools appetite albums stroke" at bounding box center [448, 372] width 75 height 18
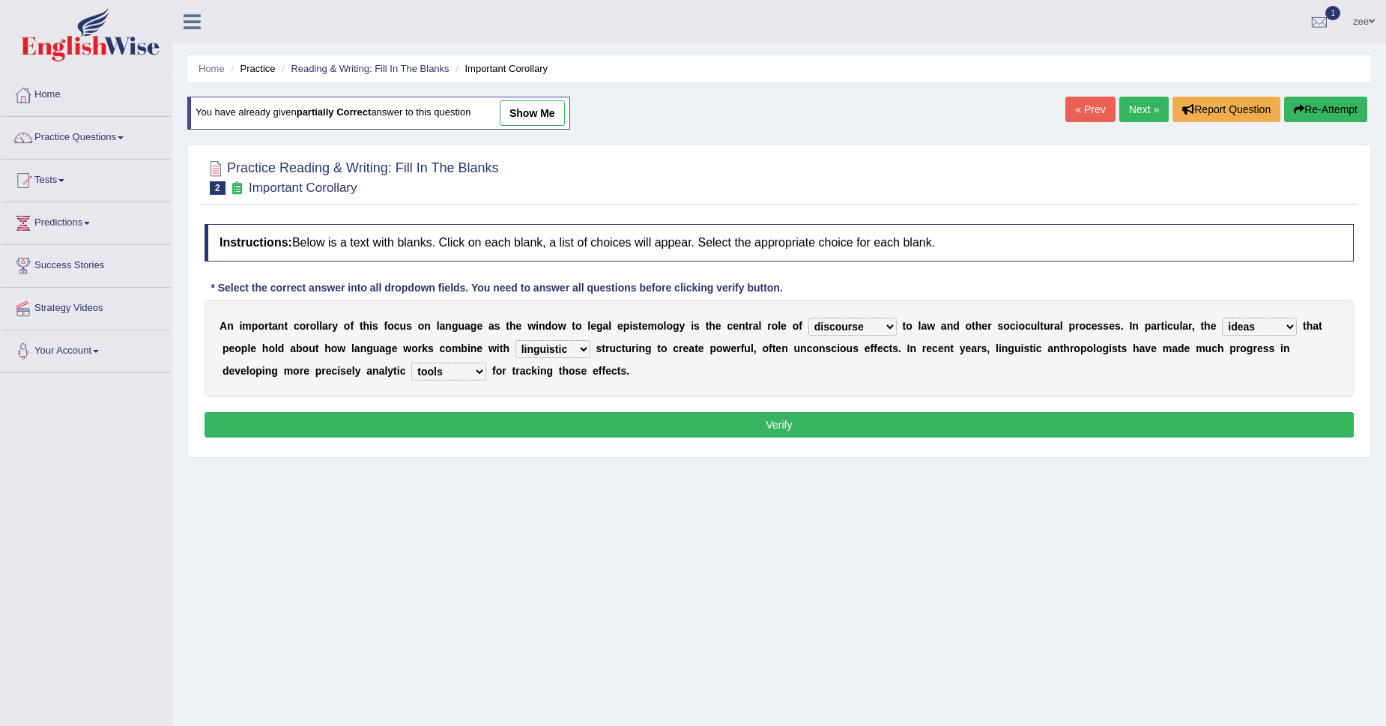
click at [1074, 429] on button "Verify" at bounding box center [780, 424] width 1150 height 25
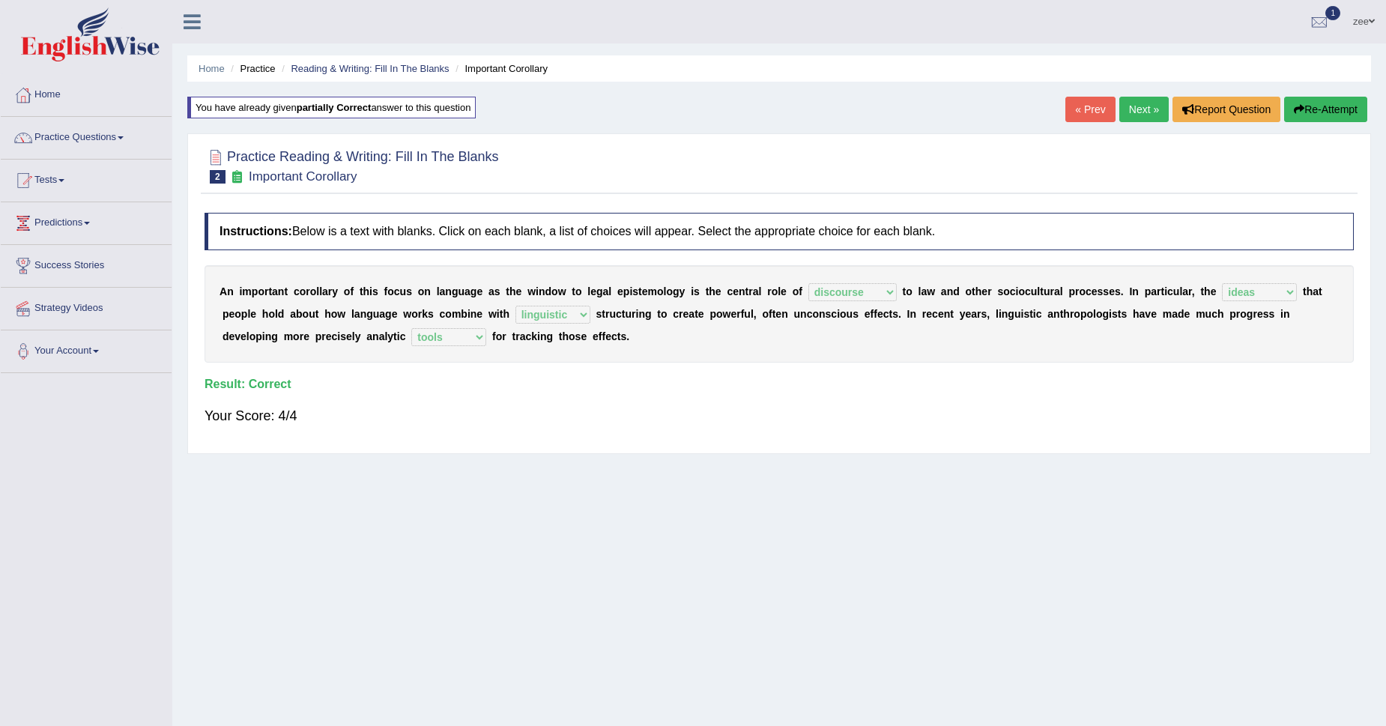
click at [1123, 115] on link "Next »" at bounding box center [1144, 109] width 49 height 25
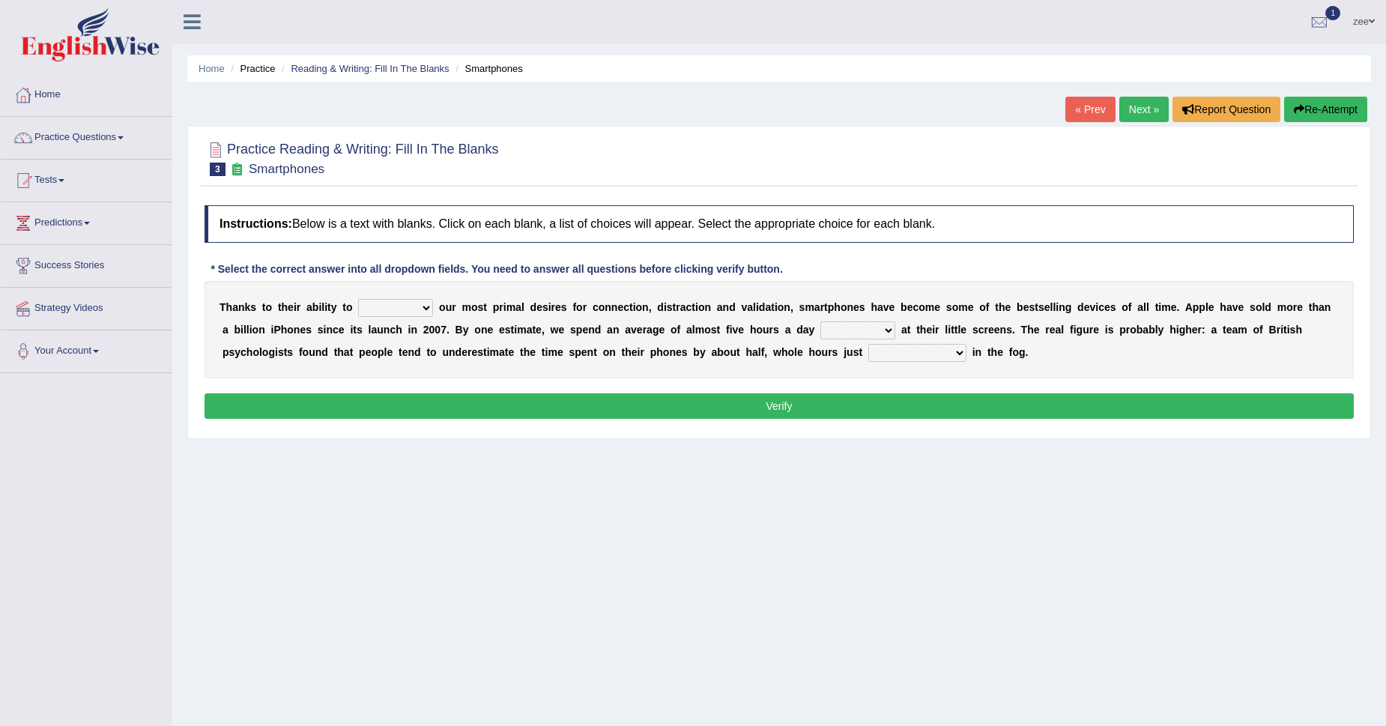
click at [407, 312] on select "hijack describe sharpen conserve" at bounding box center [395, 308] width 75 height 18
select select "conserve"
click at [358, 299] on select "hijack describe sharpen conserve" at bounding box center [395, 308] width 75 height 18
click at [878, 325] on select "watching waggling snoring staring" at bounding box center [858, 331] width 75 height 18
select select "staring"
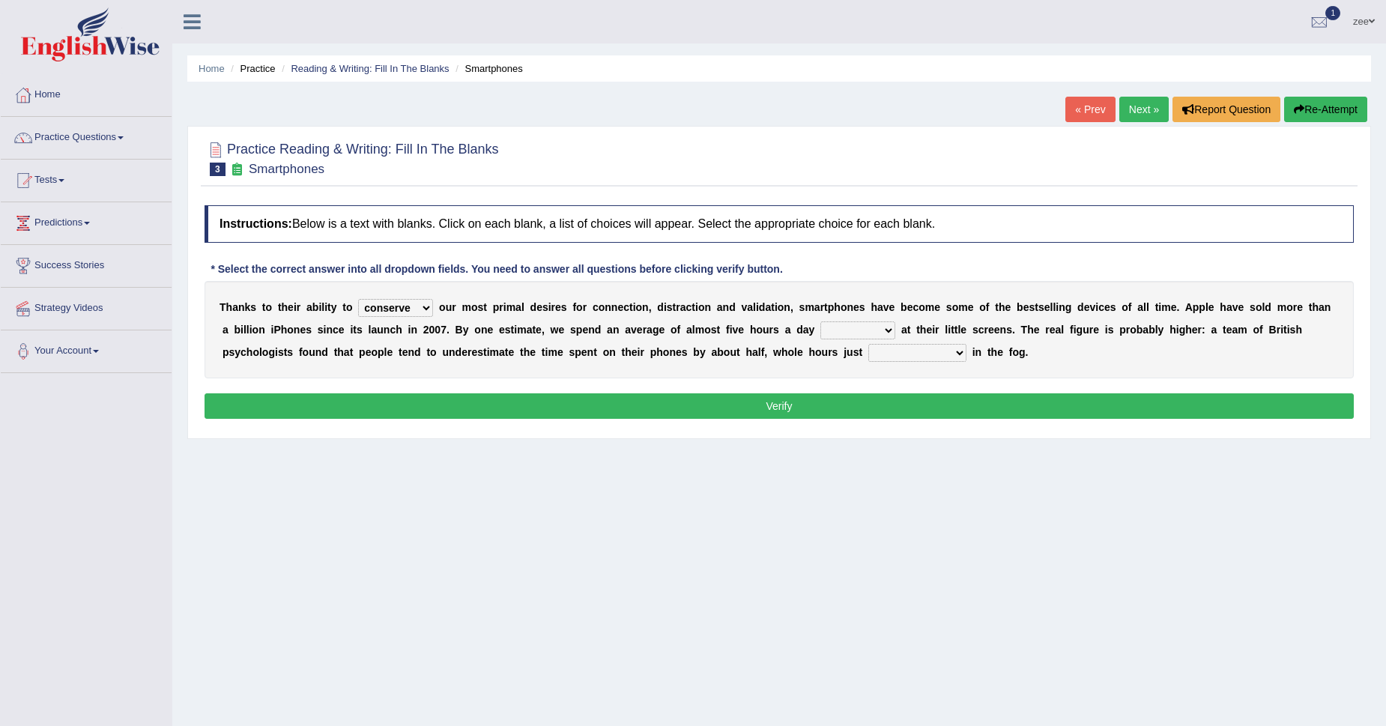
click at [821, 322] on select "watching waggling snoring staring" at bounding box center [858, 331] width 75 height 18
click at [910, 347] on select "has evaporated evaporating evaporate evaporates" at bounding box center [918, 353] width 98 height 18
select select "evaporate"
click at [869, 344] on select "has evaporated evaporating evaporate evaporates" at bounding box center [918, 353] width 98 height 18
click at [935, 407] on button "Verify" at bounding box center [780, 405] width 1150 height 25
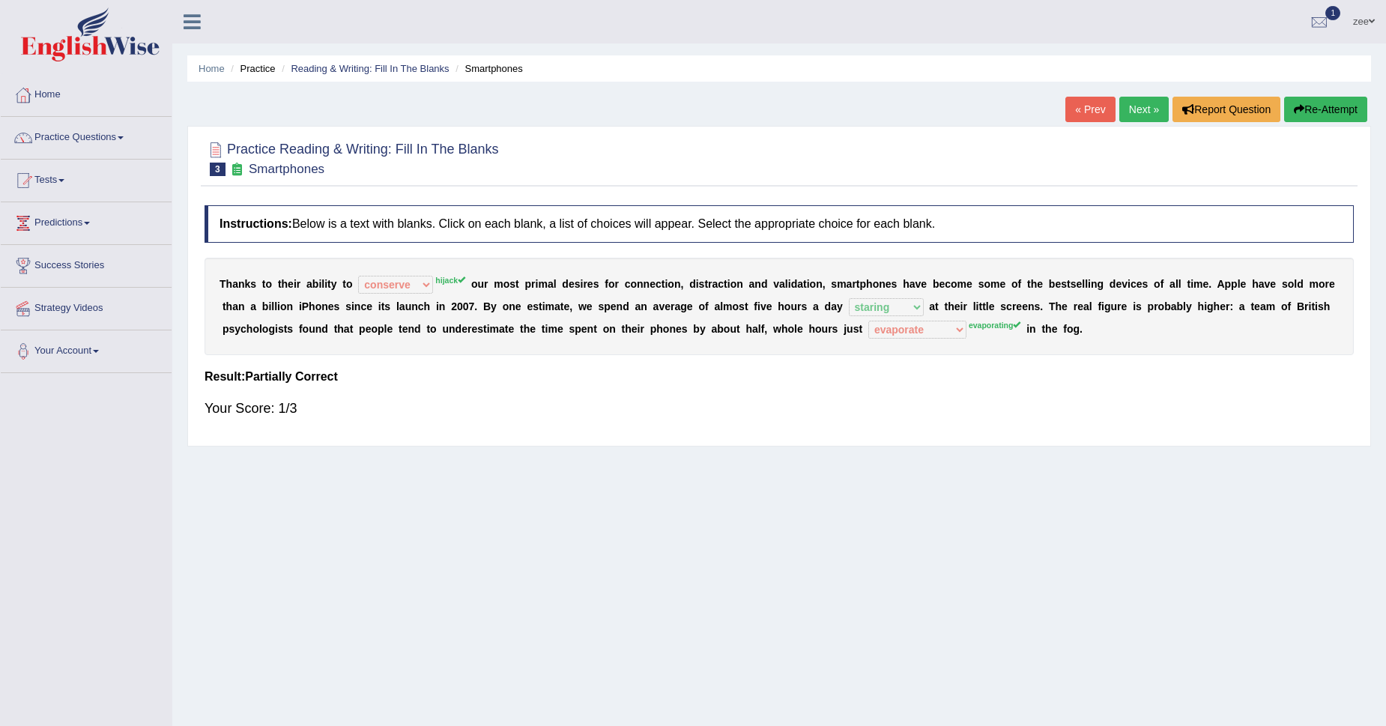
click at [1337, 94] on div "Home Practice Reading & Writing: Fill In The Blanks Smartphones « Prev Next » R…" at bounding box center [779, 374] width 1214 height 749
click at [1291, 104] on button "Re-Attempt" at bounding box center [1326, 109] width 83 height 25
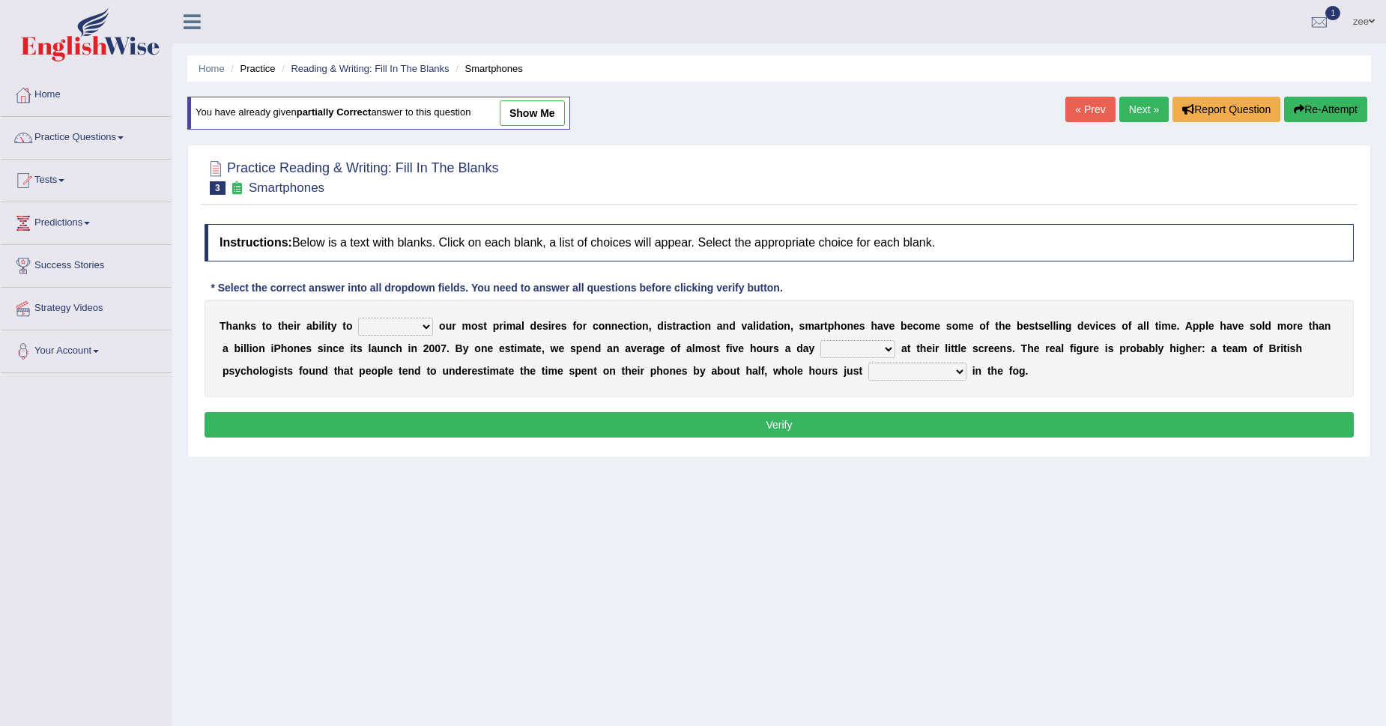
select select "hijack"
click at [358, 318] on select "hijack describe sharpen conserve" at bounding box center [395, 327] width 75 height 18
click at [837, 346] on select "watching waggling snoring staring" at bounding box center [858, 349] width 75 height 18
select select "staring"
click at [821, 340] on select "watching waggling snoring staring" at bounding box center [858, 349] width 75 height 18
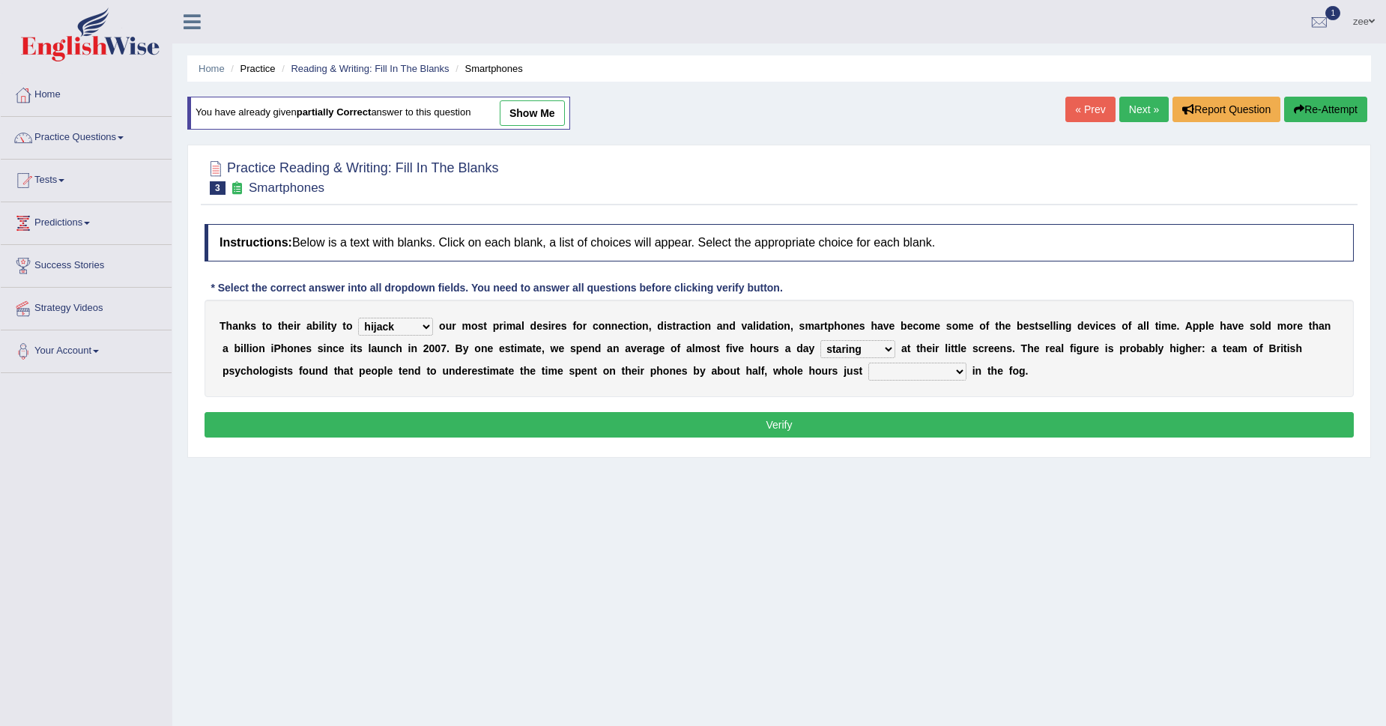
click at [914, 369] on select "has evaporated evaporating evaporate evaporates" at bounding box center [918, 372] width 98 height 18
select select "evaporating"
click at [869, 363] on select "has evaporated evaporating evaporate evaporates" at bounding box center [918, 372] width 98 height 18
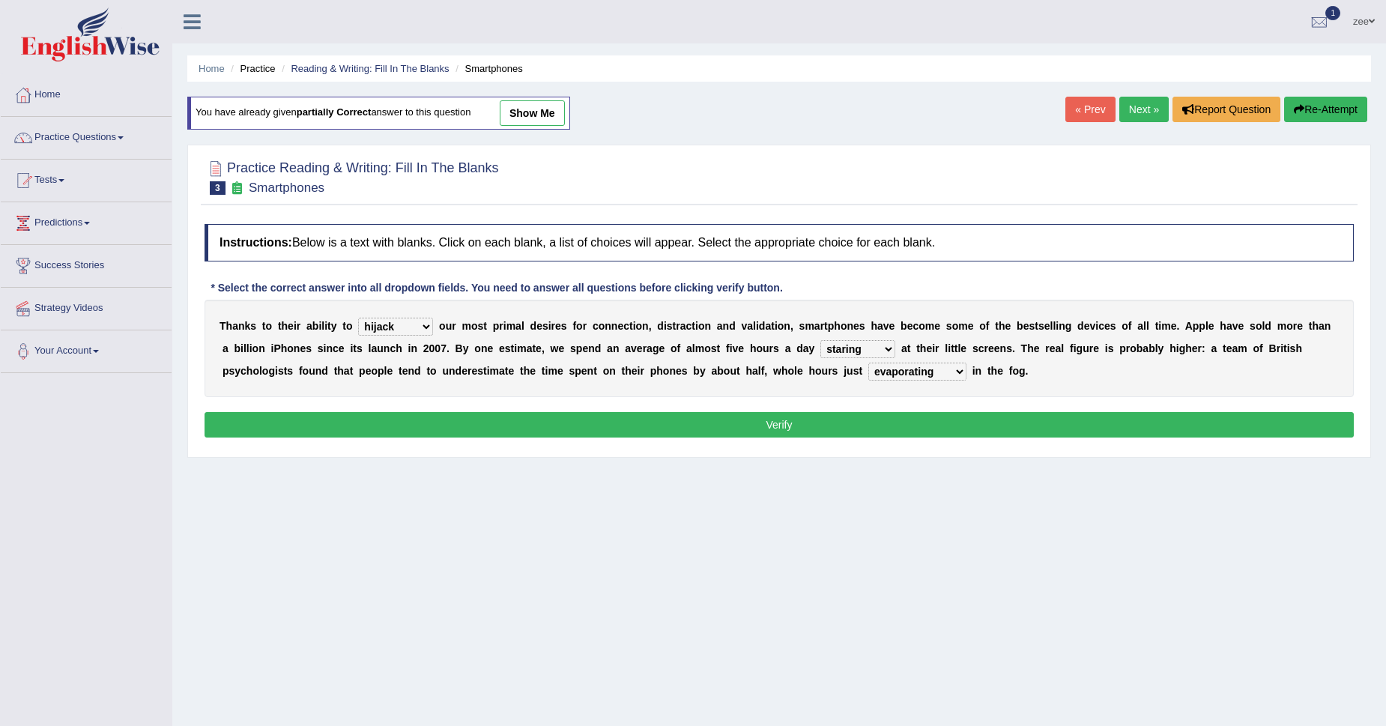
click at [957, 413] on button "Verify" at bounding box center [780, 424] width 1150 height 25
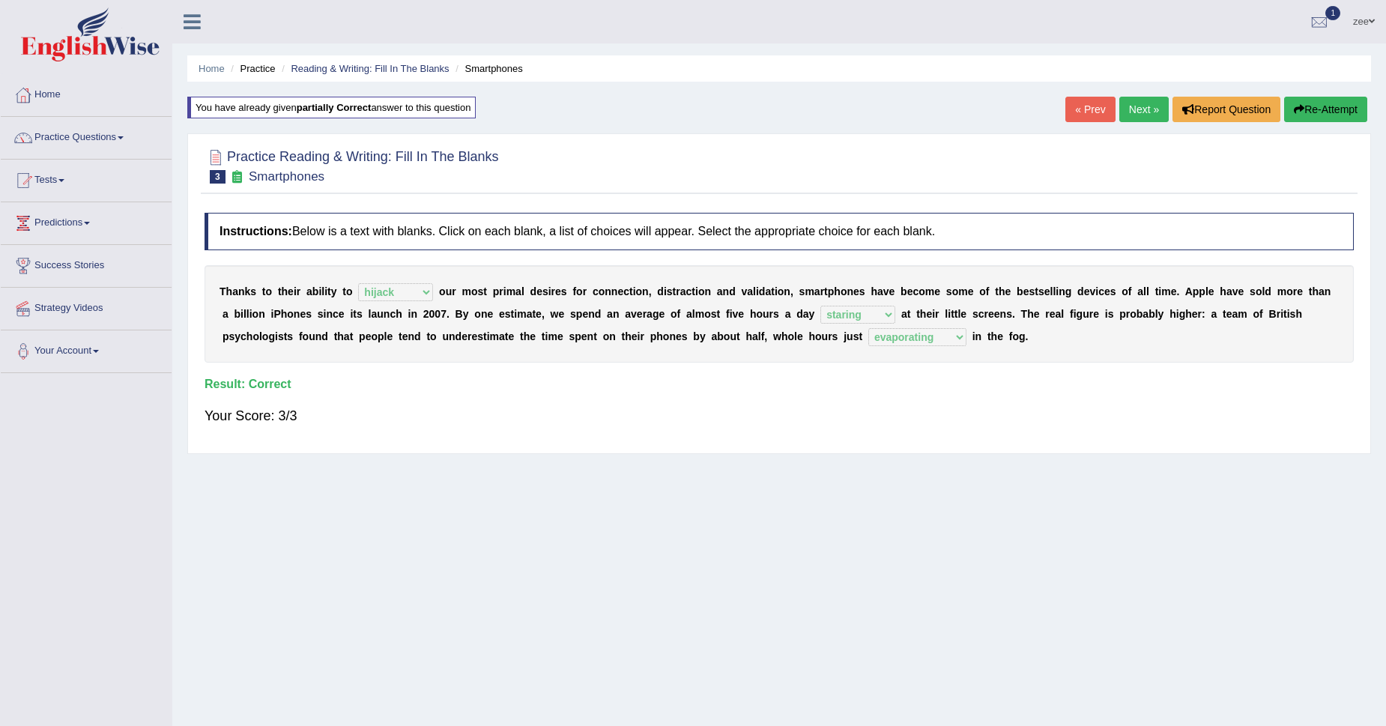
click at [1138, 111] on link "Next »" at bounding box center [1144, 109] width 49 height 25
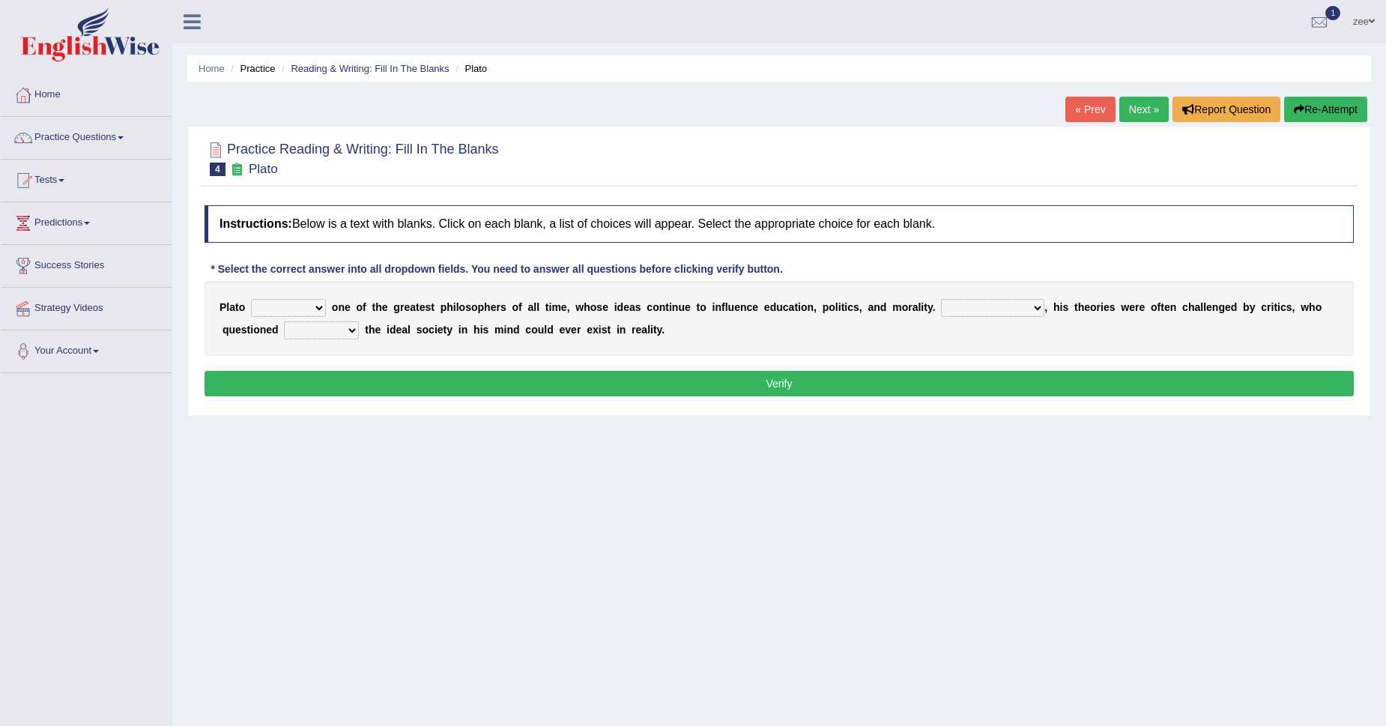
click at [301, 309] on select "keeps comes claims remains" at bounding box center [288, 308] width 75 height 18
select select "remains"
click at [251, 299] on select "keeps comes claims remains" at bounding box center [288, 308] width 75 height 18
